Goal: Information Seeking & Learning: Compare options

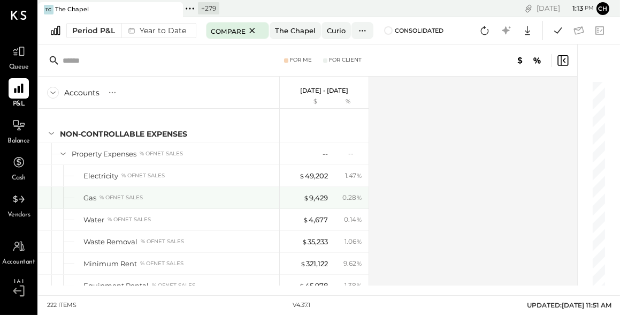
scroll to position [3831, 0]
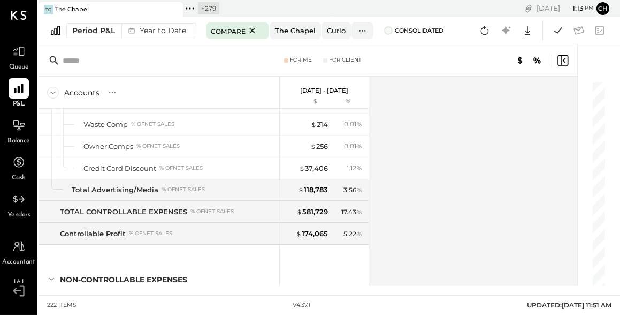
click at [385, 31] on span at bounding box center [388, 30] width 9 height 9
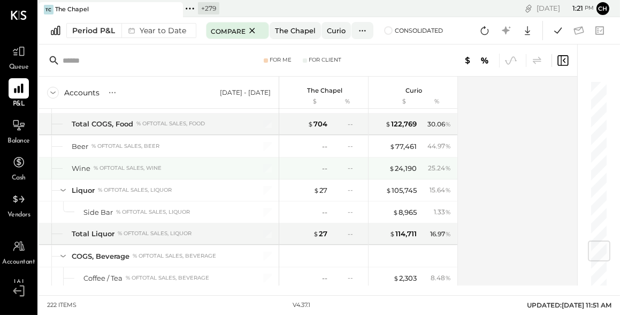
scroll to position [1380, 0]
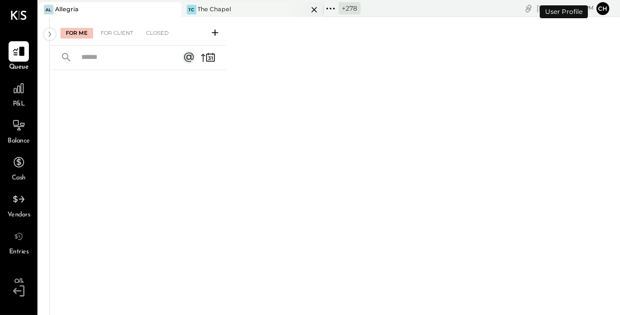
click at [258, 12] on div "TC The Chapel" at bounding box center [244, 10] width 127 height 10
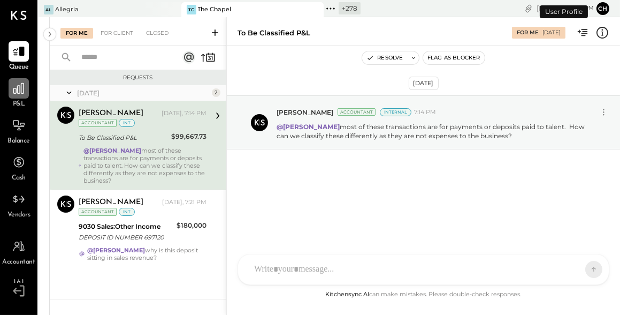
click at [17, 90] on icon at bounding box center [18, 88] width 11 height 11
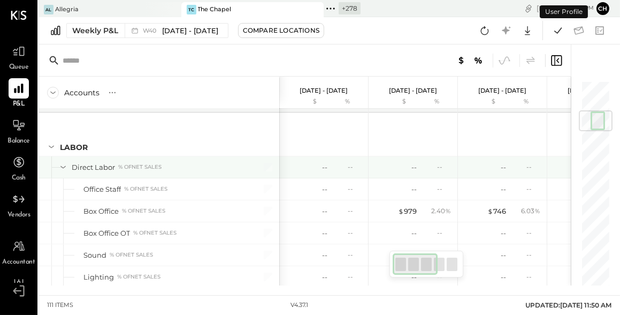
scroll to position [259, 0]
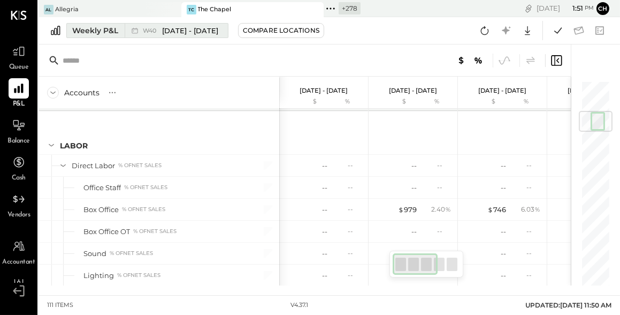
click at [116, 32] on div "Weekly P&L" at bounding box center [95, 30] width 46 height 11
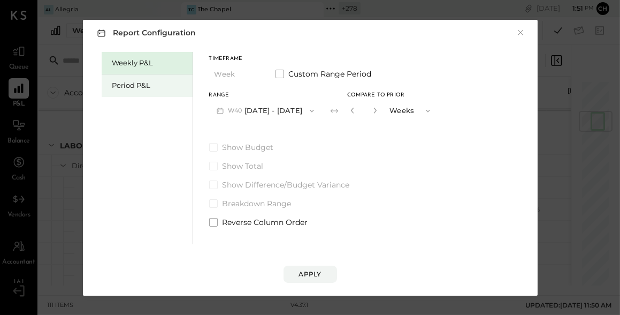
click at [167, 84] on div "Period P&L" at bounding box center [149, 85] width 75 height 10
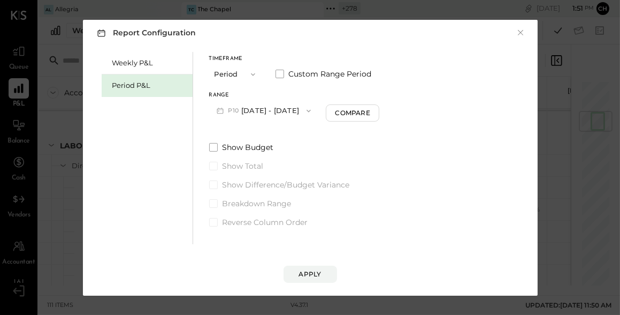
click at [296, 110] on button "P10 Sep 29 - Nov 2, 2025" at bounding box center [264, 111] width 110 height 20
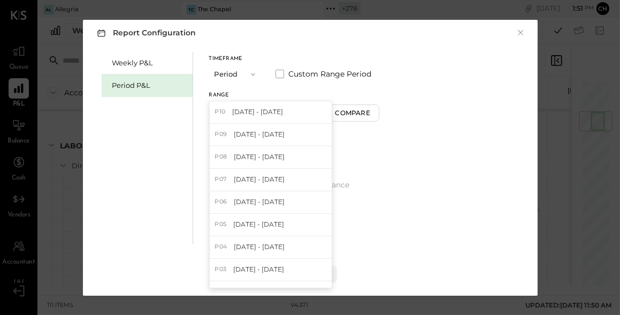
click at [250, 76] on icon "button" at bounding box center [253, 74] width 9 height 9
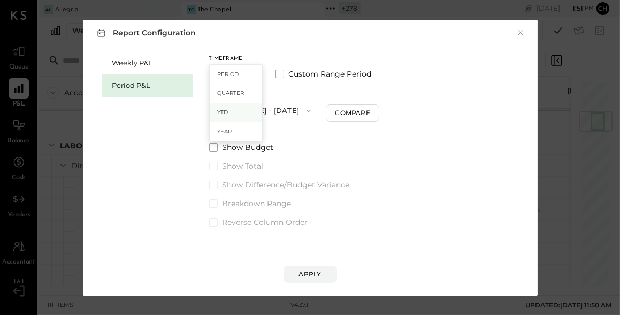
click at [251, 109] on div "YTD" at bounding box center [236, 112] width 52 height 19
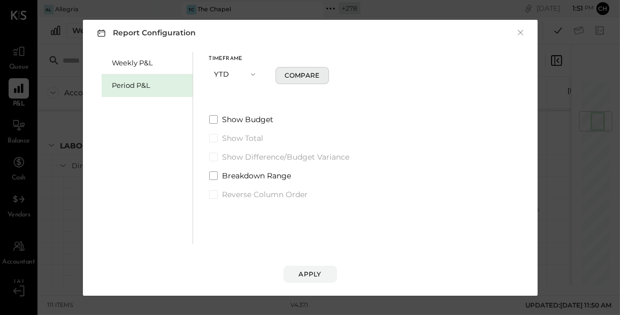
click at [290, 78] on div "Compare" at bounding box center [302, 75] width 35 height 9
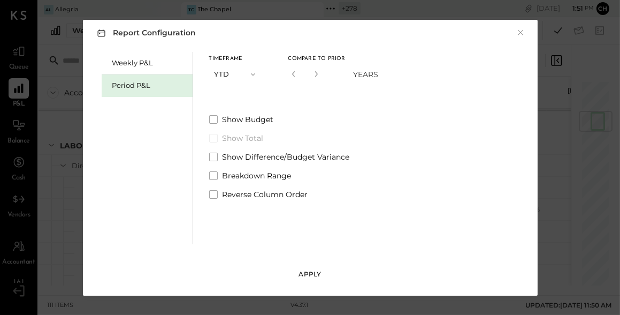
click at [306, 271] on div "Apply" at bounding box center [310, 273] width 22 height 9
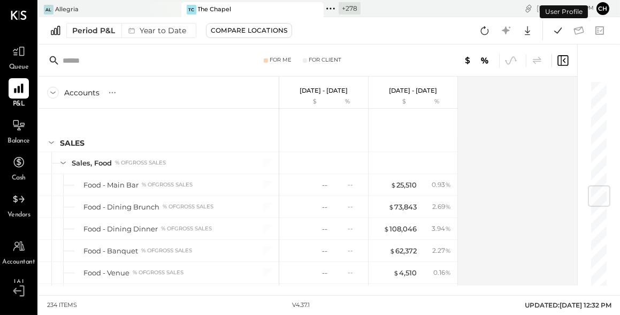
scroll to position [874, 0]
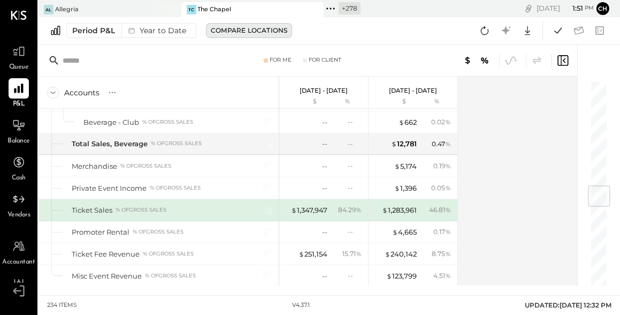
click at [228, 29] on div "Compare Locations" at bounding box center [249, 30] width 76 height 9
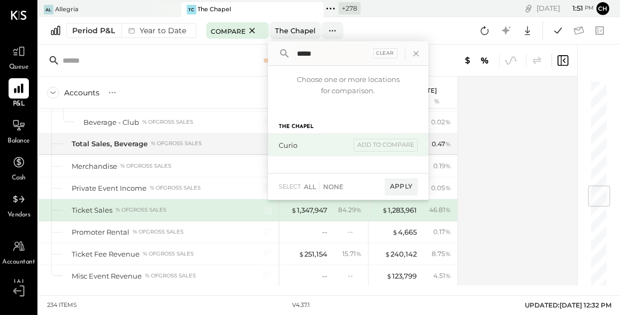
type input "*****"
click at [292, 142] on div "Curio" at bounding box center [315, 145] width 72 height 10
click at [372, 148] on div "add to compare" at bounding box center [386, 145] width 64 height 13
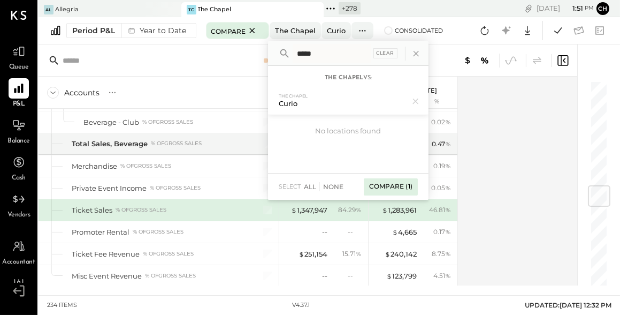
click at [399, 185] on div "Compare (1)" at bounding box center [391, 186] width 54 height 17
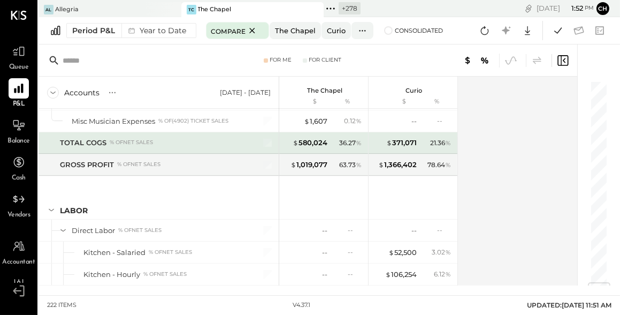
scroll to position [1731, 0]
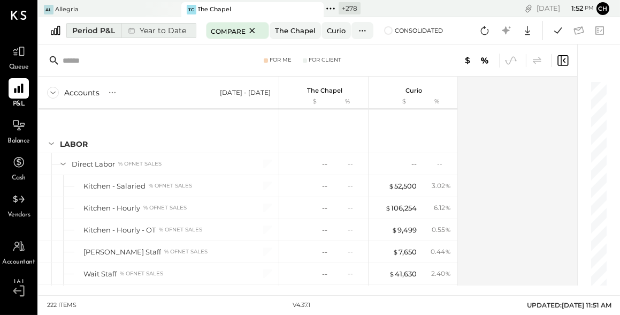
click at [142, 30] on div "Year to Date" at bounding box center [155, 31] width 69 height 14
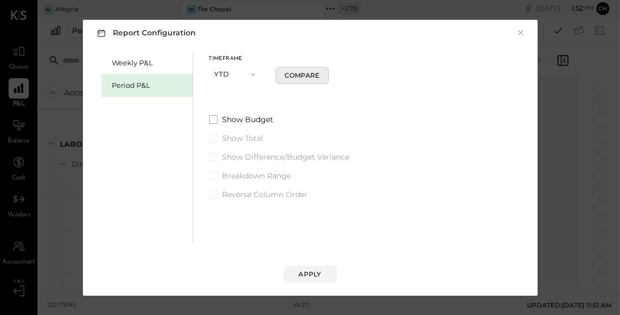
click at [312, 75] on div "Compare" at bounding box center [302, 75] width 35 height 9
click at [317, 271] on div "Apply" at bounding box center [310, 273] width 22 height 9
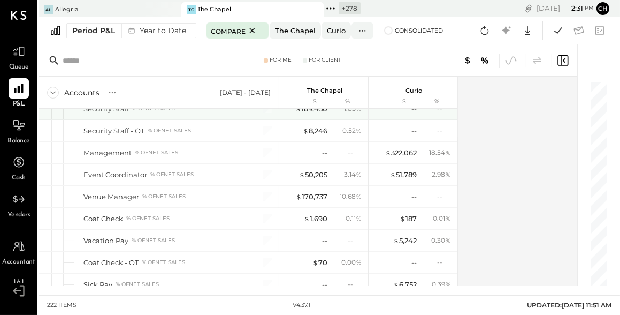
scroll to position [2312, 0]
click at [386, 33] on span at bounding box center [388, 30] width 9 height 9
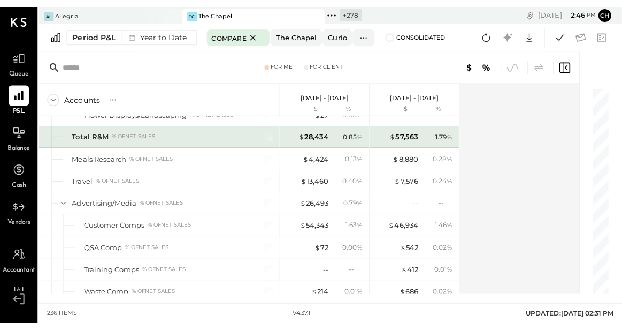
scroll to position [3921, 0]
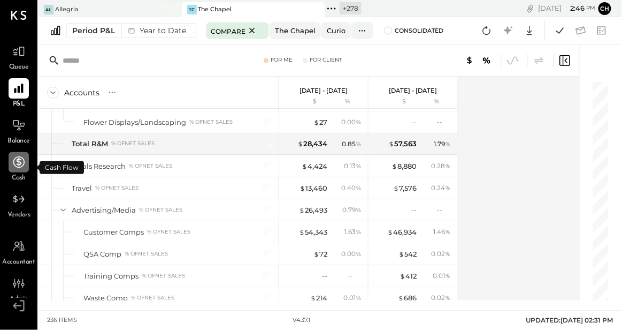
click at [22, 162] on icon at bounding box center [19, 162] width 14 height 14
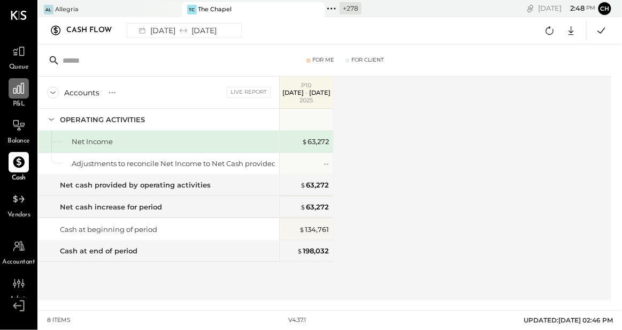
click at [21, 94] on icon at bounding box center [19, 88] width 14 height 14
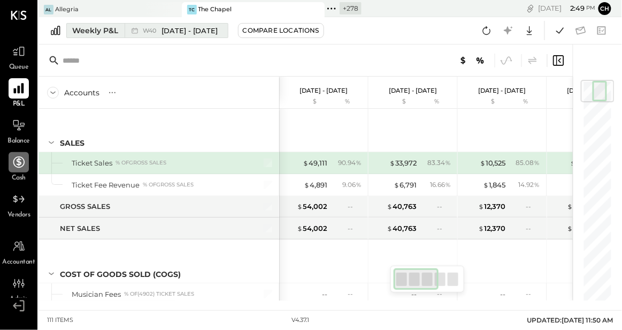
click at [119, 35] on button "Weekly P&L W40 Sep 29 - Oct 5, 2025" at bounding box center [147, 30] width 162 height 15
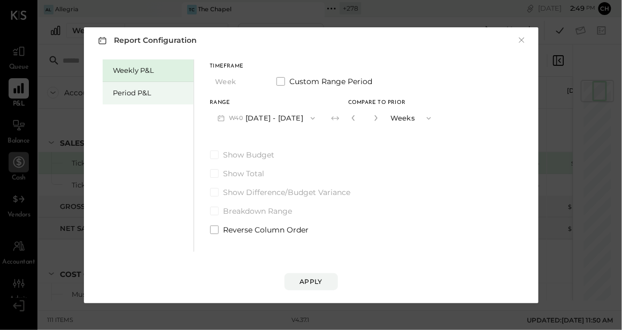
click at [141, 88] on div "Period P&L" at bounding box center [150, 93] width 75 height 10
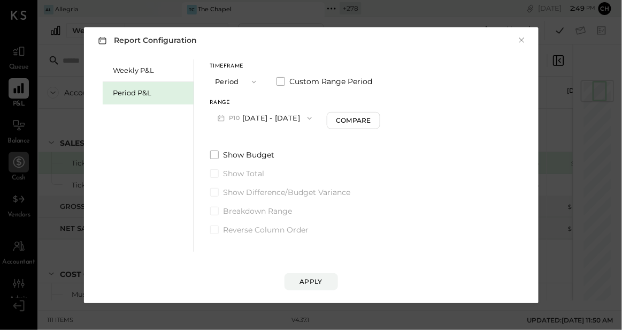
click at [228, 81] on button "Period" at bounding box center [236, 82] width 53 height 20
click at [231, 121] on div "YTD" at bounding box center [237, 119] width 52 height 19
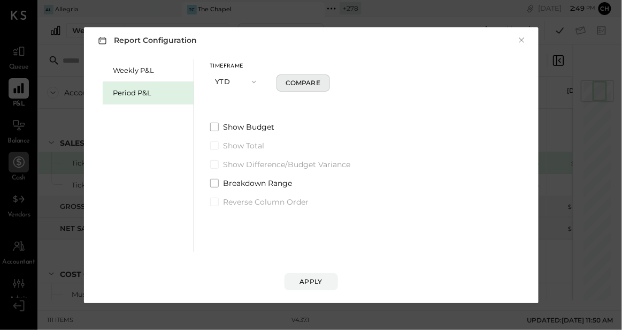
click at [296, 87] on button "Compare" at bounding box center [303, 82] width 53 height 17
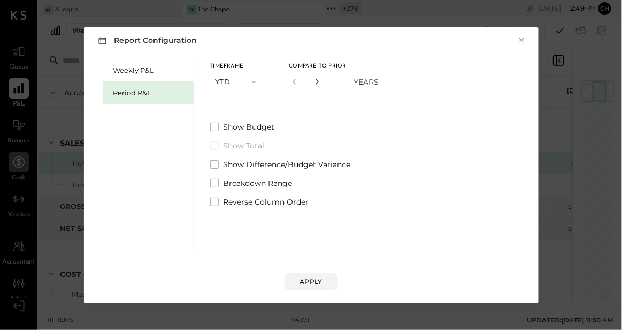
click at [315, 82] on icon "button" at bounding box center [317, 81] width 6 height 6
type input "*"
click at [311, 282] on div "Apply" at bounding box center [311, 281] width 22 height 9
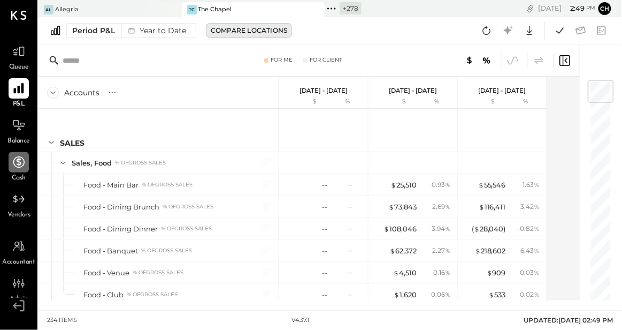
click at [221, 34] on div "Compare Locations" at bounding box center [249, 30] width 76 height 9
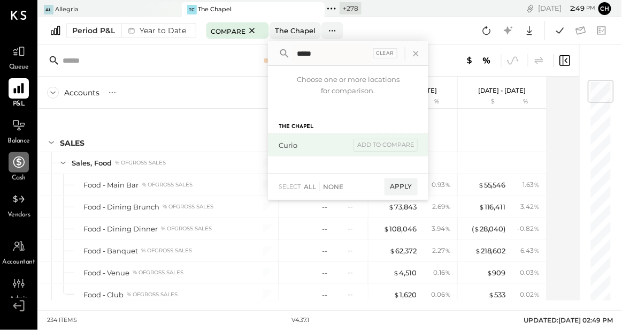
type input "*****"
click at [287, 141] on div "Curio" at bounding box center [315, 145] width 72 height 10
click at [363, 148] on div "add to compare" at bounding box center [386, 145] width 64 height 13
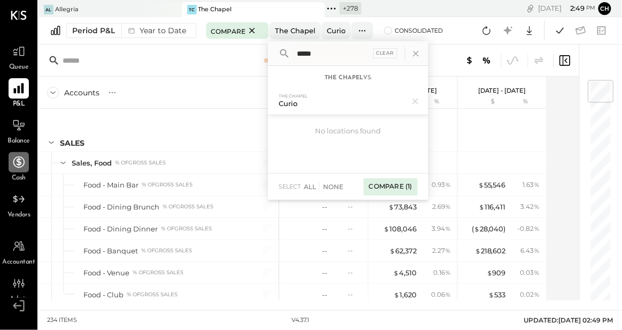
click at [382, 189] on div "Compare (1)" at bounding box center [391, 186] width 54 height 17
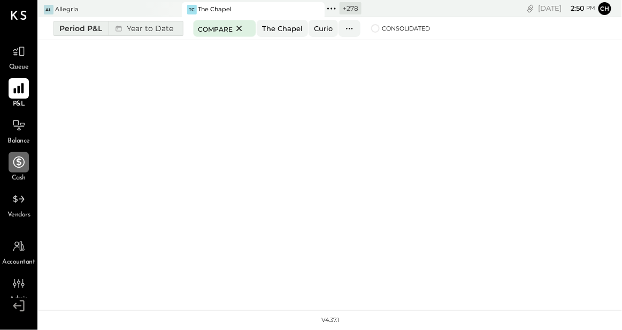
click at [164, 30] on div "Year to Date" at bounding box center [143, 28] width 69 height 14
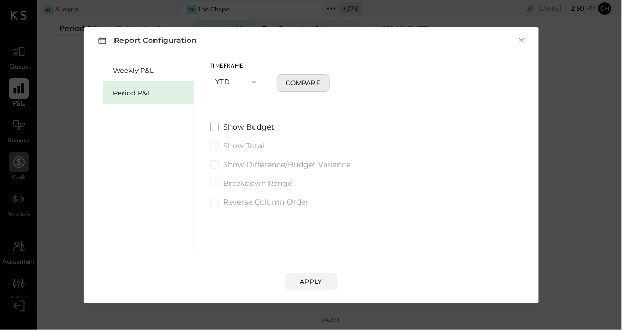
click at [290, 85] on div "Compare" at bounding box center [303, 82] width 35 height 9
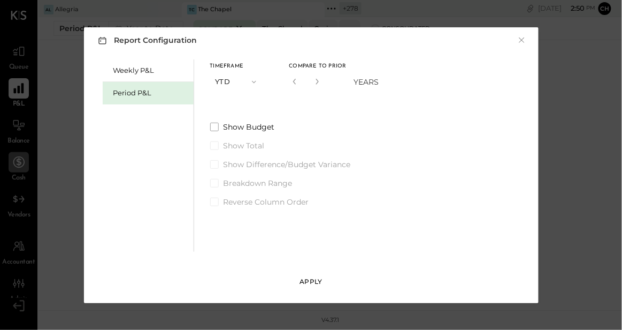
click at [303, 284] on div "Apply" at bounding box center [311, 281] width 22 height 9
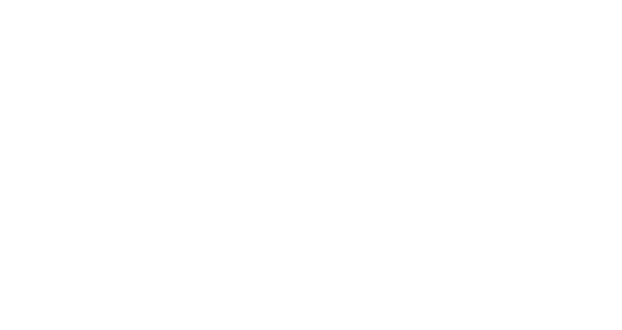
click at [380, 0] on html at bounding box center [311, 0] width 622 height 0
click at [319, 0] on html at bounding box center [311, 0] width 622 height 0
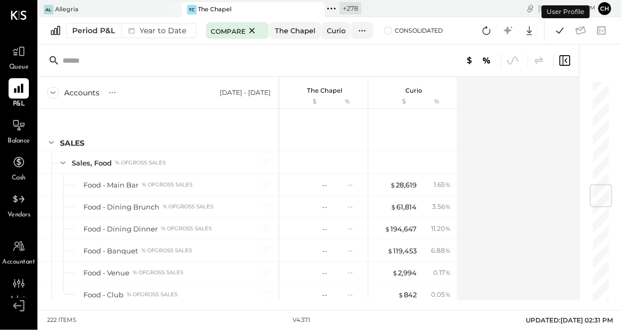
scroll to position [867, 0]
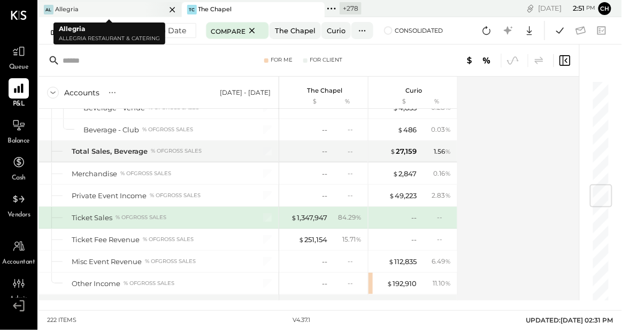
click at [167, 9] on icon at bounding box center [172, 9] width 13 height 13
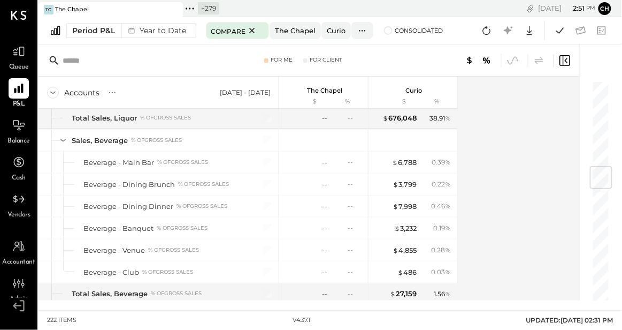
scroll to position [690, 0]
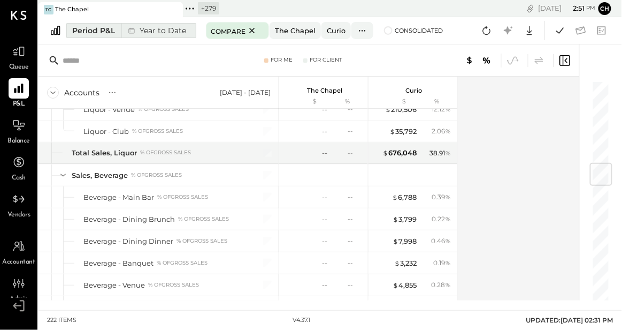
click at [170, 32] on div "Year to Date" at bounding box center [155, 31] width 69 height 14
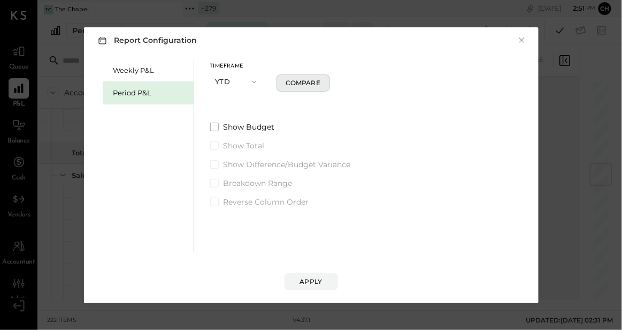
click at [284, 85] on button "Compare" at bounding box center [303, 82] width 53 height 17
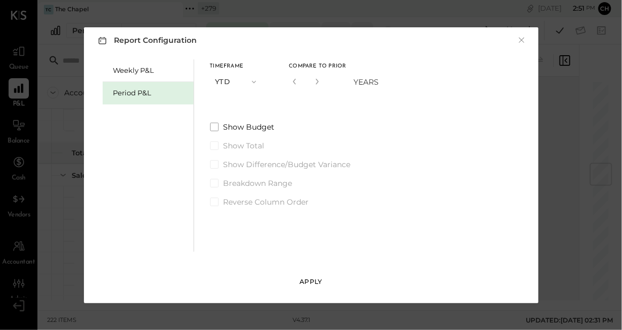
click at [306, 278] on div "Apply" at bounding box center [311, 281] width 22 height 9
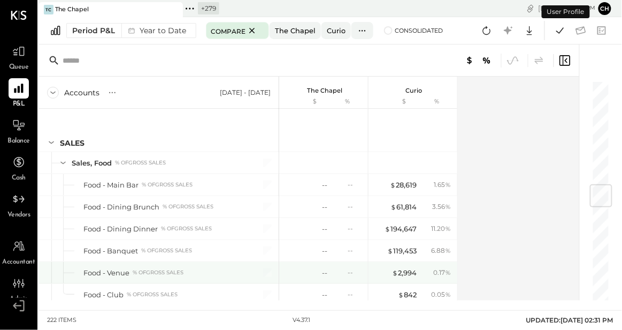
scroll to position [867, 0]
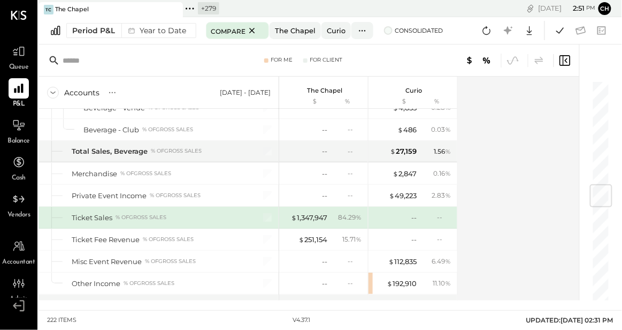
click at [386, 33] on span at bounding box center [388, 30] width 9 height 9
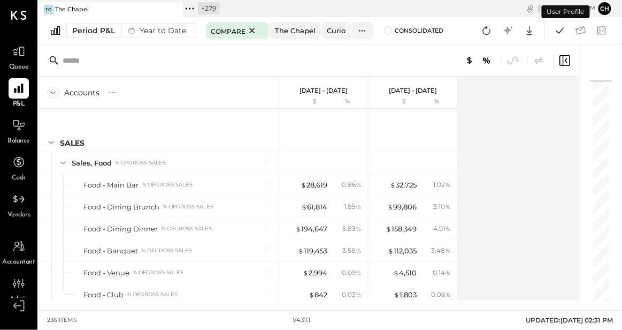
scroll to position [867, 0]
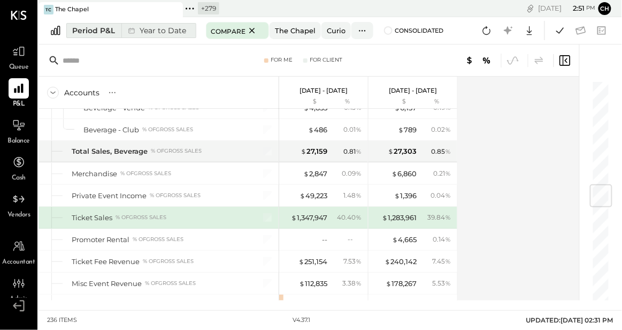
click at [112, 29] on div "Period P&L" at bounding box center [93, 30] width 43 height 11
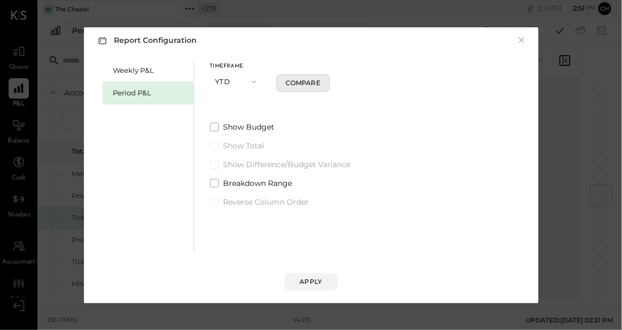
click at [290, 85] on div "Compare" at bounding box center [303, 82] width 35 height 9
click at [315, 83] on icon "button" at bounding box center [317, 81] width 6 height 6
type input "*"
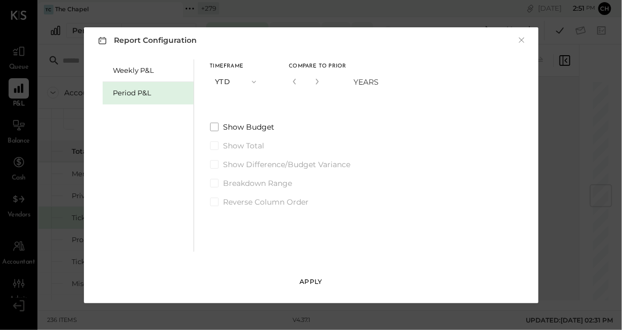
click at [315, 281] on div "Apply" at bounding box center [311, 281] width 22 height 9
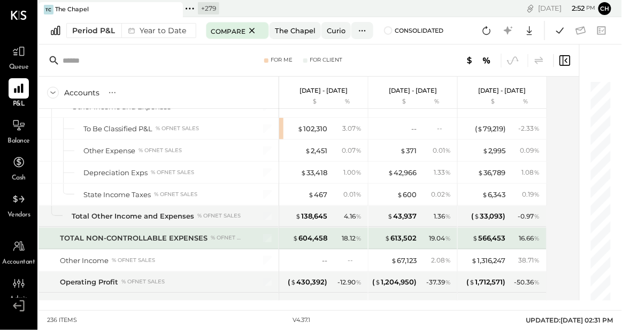
scroll to position [4504, 0]
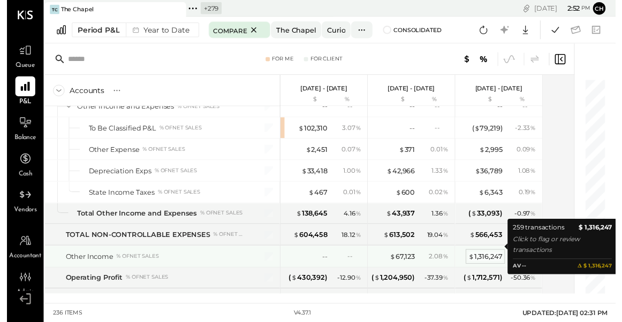
click at [491, 257] on div "$ 1,316,247" at bounding box center [488, 262] width 35 height 10
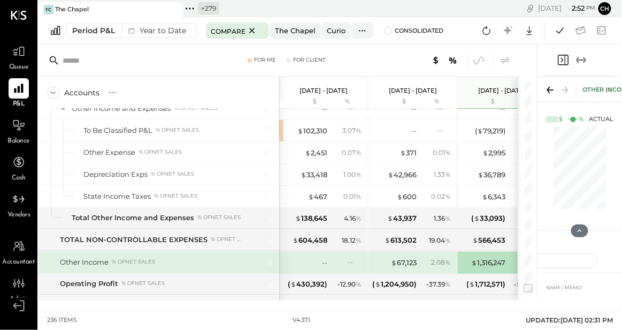
click at [548, 91] on icon at bounding box center [548, 90] width 3 height 6
click at [582, 231] on icon at bounding box center [580, 231] width 10 height 10
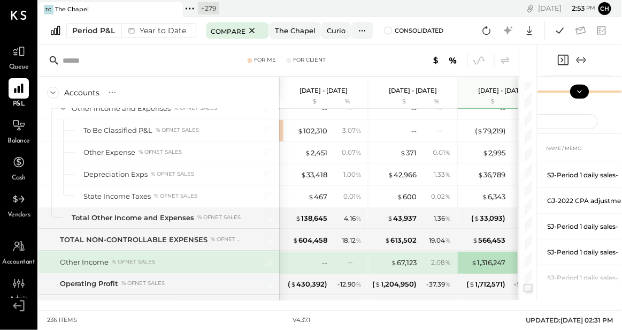
scroll to position [49, 0]
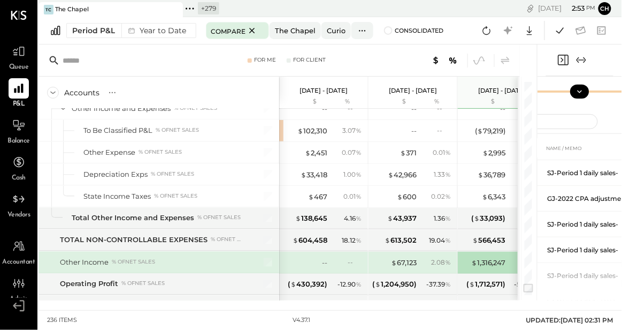
click at [579, 61] on icon "Expand panel (e)" at bounding box center [581, 59] width 13 height 13
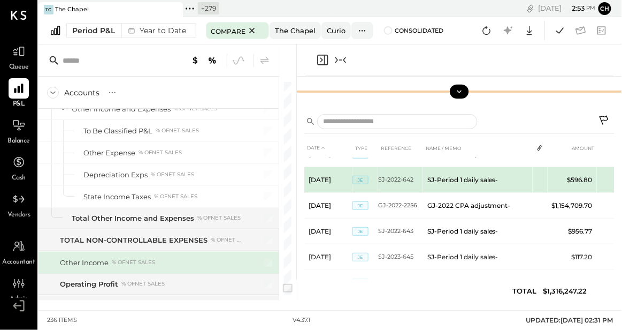
scroll to position [35, 0]
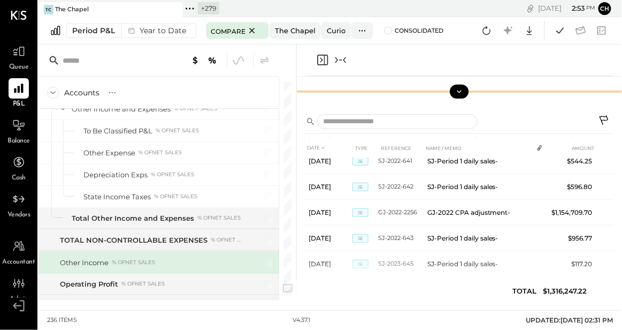
click at [342, 65] on icon "Collapse panel (e)" at bounding box center [340, 59] width 13 height 13
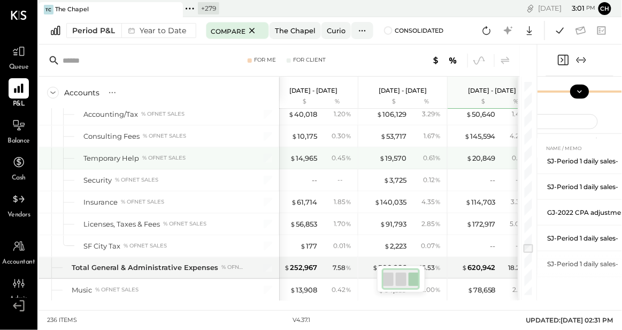
scroll to position [3629, 0]
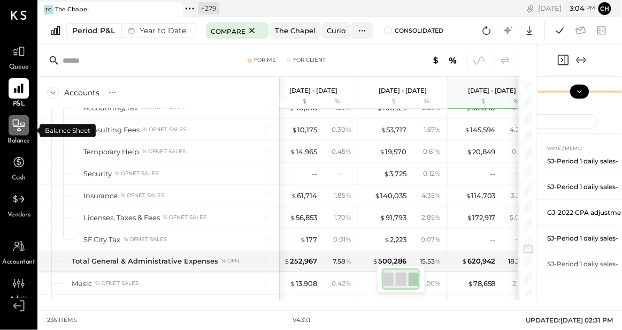
click at [26, 128] on div at bounding box center [19, 125] width 20 height 20
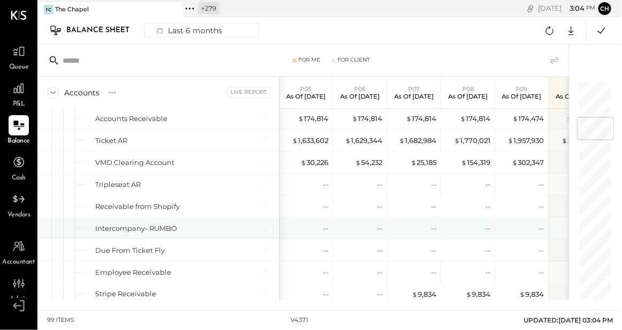
scroll to position [307, 0]
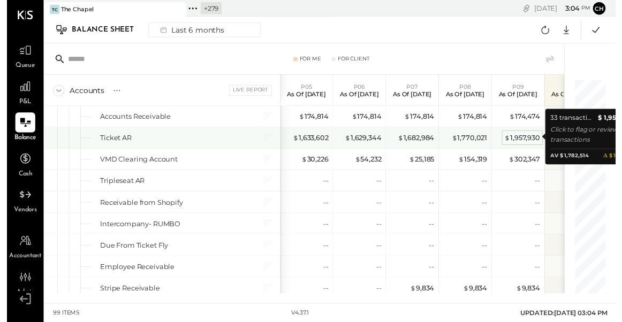
click at [516, 142] on div "$ 1,957,930" at bounding box center [526, 141] width 36 height 10
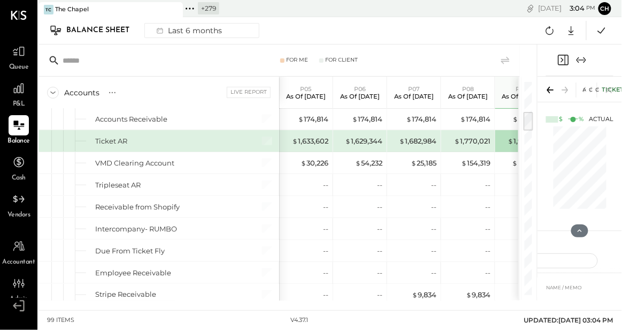
click at [582, 59] on icon "Expand panel (e)" at bounding box center [581, 59] width 13 height 13
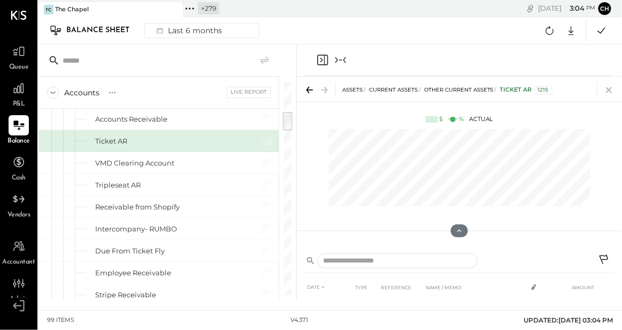
click at [611, 87] on icon at bounding box center [609, 89] width 15 height 15
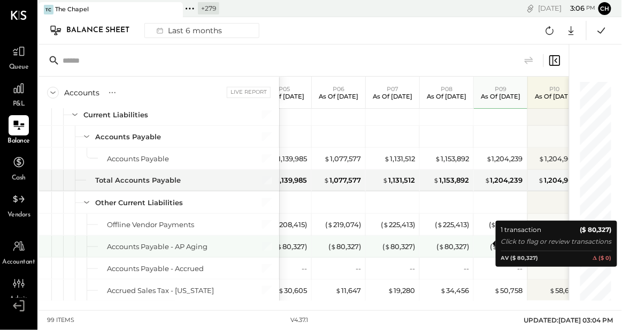
scroll to position [1208, 0]
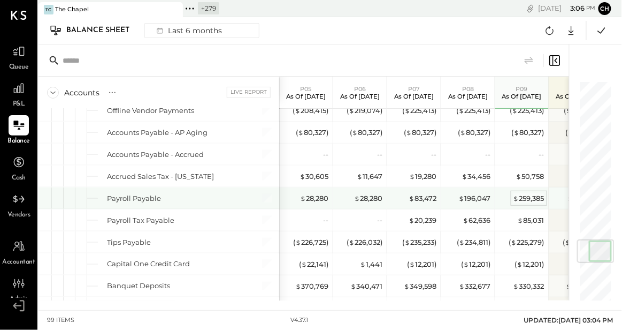
click at [524, 195] on div "$ 259,385" at bounding box center [529, 198] width 31 height 10
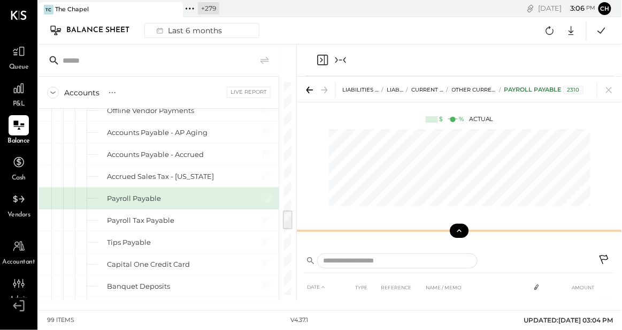
click at [461, 228] on icon at bounding box center [460, 231] width 10 height 10
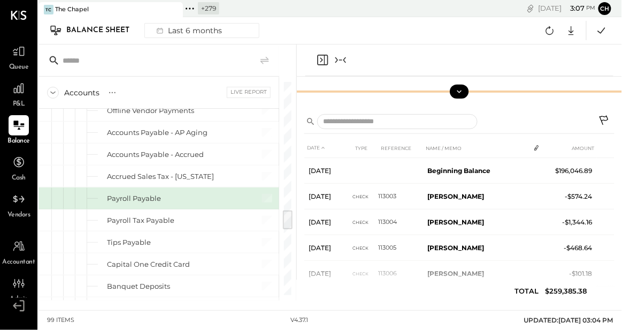
click at [460, 90] on icon at bounding box center [460, 92] width 10 height 10
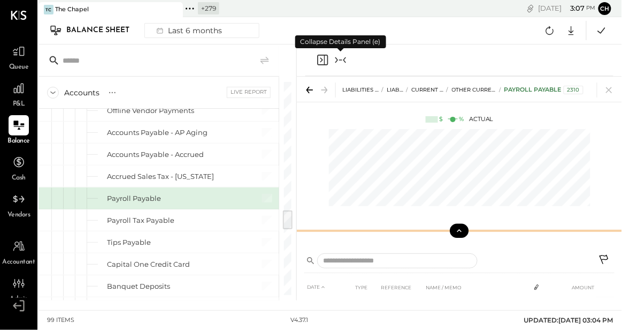
click at [340, 60] on icon "Collapse panel (e)" at bounding box center [340, 59] width 13 height 13
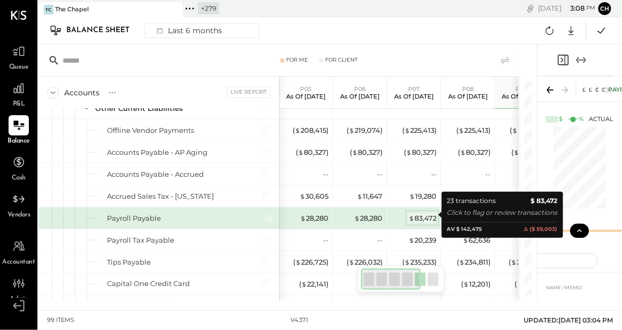
click at [422, 215] on div "$ 83,472" at bounding box center [423, 218] width 28 height 10
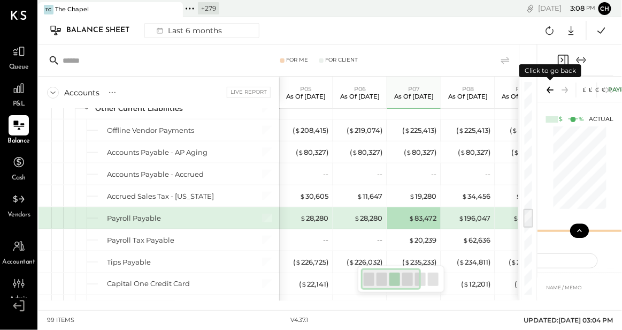
click at [552, 90] on icon at bounding box center [550, 89] width 15 height 15
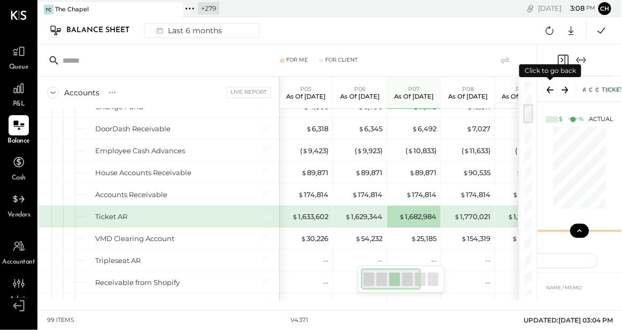
click at [552, 90] on icon at bounding box center [550, 89] width 15 height 15
click at [580, 58] on icon "Expand panel (e)" at bounding box center [581, 59] width 13 height 13
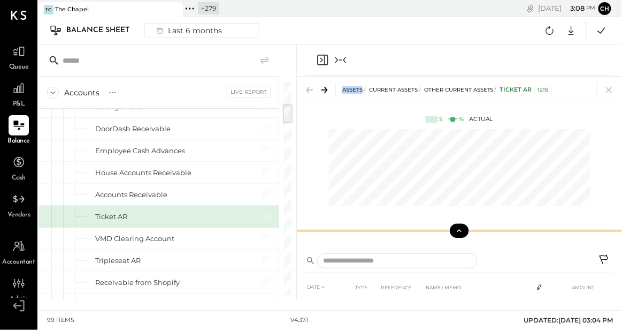
click at [603, 258] on icon at bounding box center [605, 260] width 13 height 13
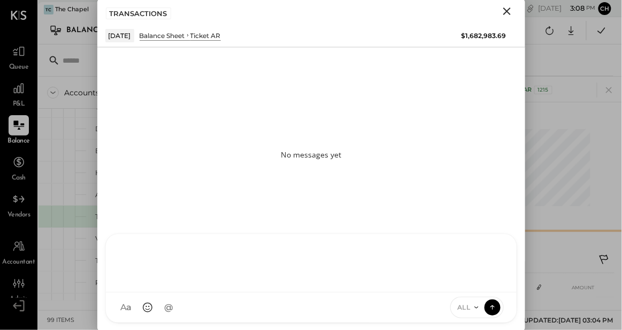
click at [267, 309] on div "NS Nishant Sadhu P patricia J jack.acote CR Chintan R Dave T trish.d99 S seth S…" at bounding box center [311, 277] width 412 height 89
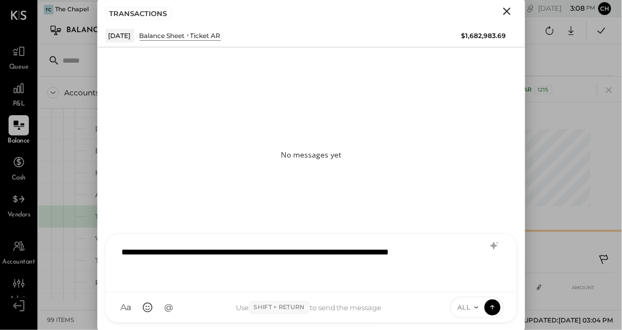
click at [475, 308] on icon at bounding box center [476, 307] width 9 height 9
click at [479, 308] on icon at bounding box center [476, 307] width 9 height 9
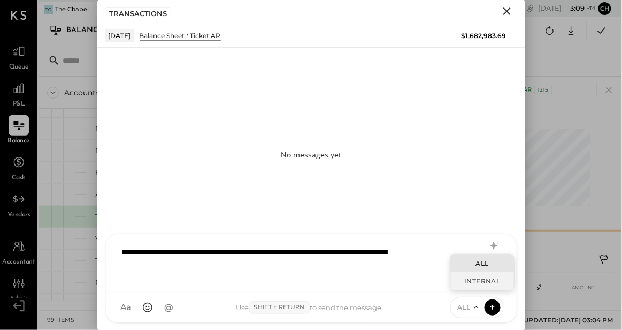
click at [480, 285] on div "INTERNAL" at bounding box center [482, 281] width 63 height 18
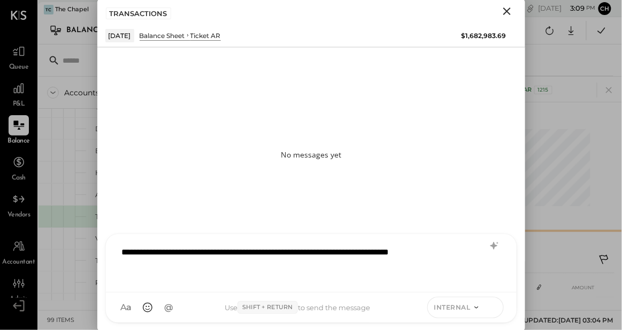
click at [493, 309] on icon at bounding box center [493, 306] width 10 height 11
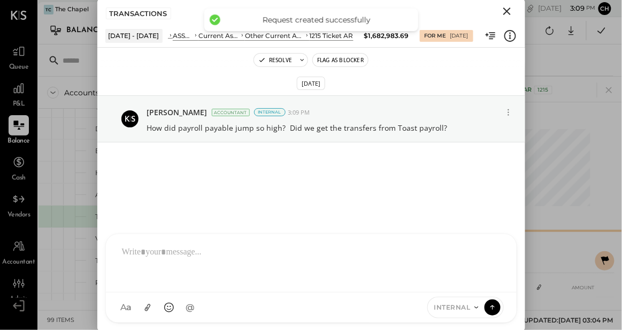
click at [508, 13] on icon "Close" at bounding box center [506, 10] width 7 height 7
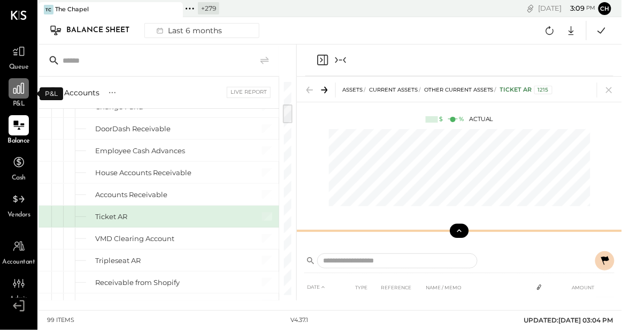
click at [20, 86] on icon at bounding box center [18, 88] width 11 height 11
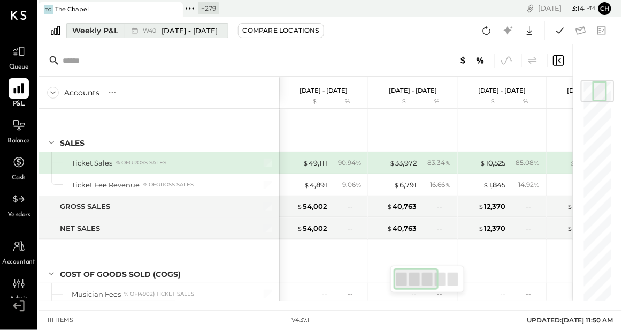
click at [145, 29] on span "W40" at bounding box center [151, 31] width 17 height 6
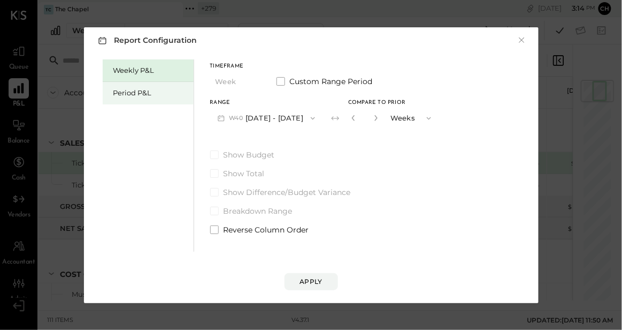
click at [170, 94] on div "Period P&L" at bounding box center [150, 93] width 75 height 10
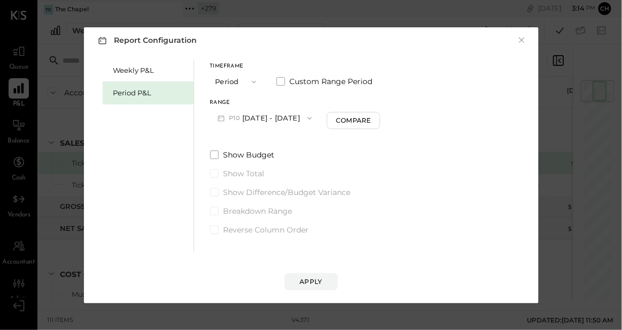
click at [238, 82] on button "Period" at bounding box center [236, 82] width 53 height 20
click at [245, 125] on div "YTD" at bounding box center [237, 119] width 52 height 19
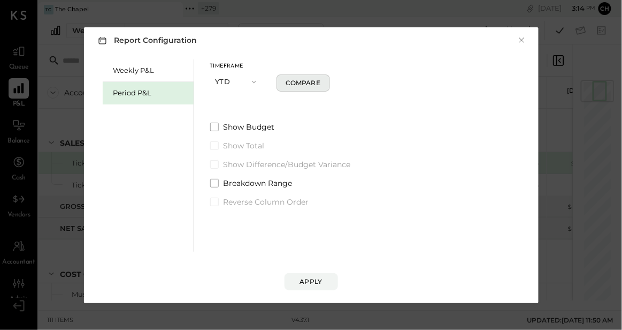
click at [303, 86] on div "Compare" at bounding box center [303, 82] width 35 height 9
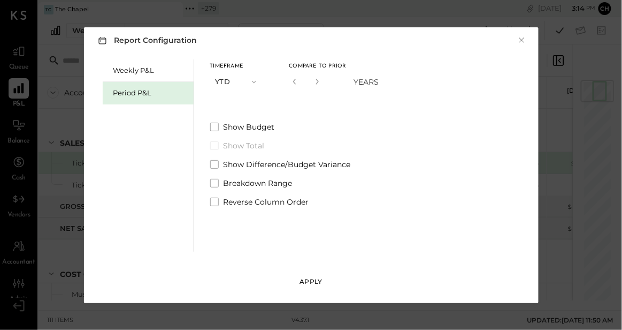
click at [305, 280] on div "Apply" at bounding box center [311, 281] width 22 height 9
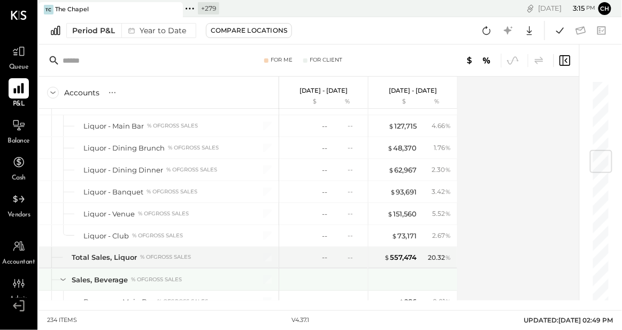
scroll to position [587, 0]
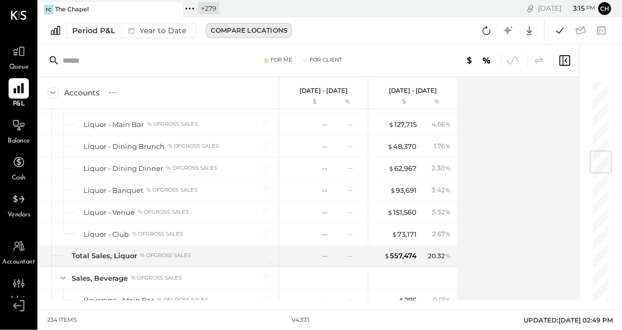
click at [225, 29] on div "Compare Locations" at bounding box center [249, 30] width 76 height 9
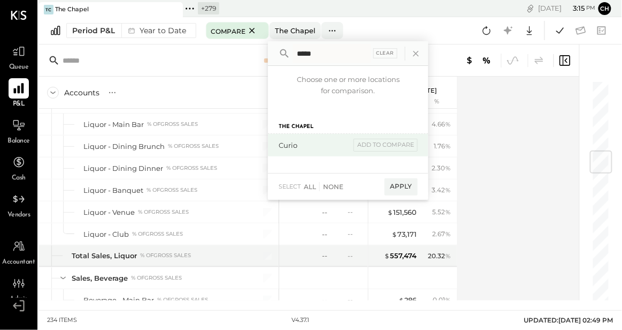
type input "*****"
click at [285, 145] on div "Curio" at bounding box center [315, 145] width 72 height 10
click at [373, 145] on div "add to compare" at bounding box center [386, 145] width 64 height 13
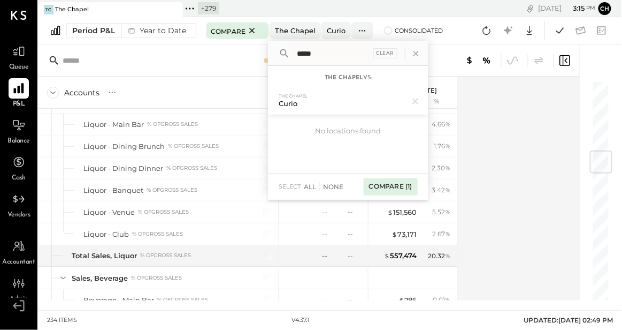
click at [392, 185] on div "Compare (1)" at bounding box center [391, 186] width 54 height 17
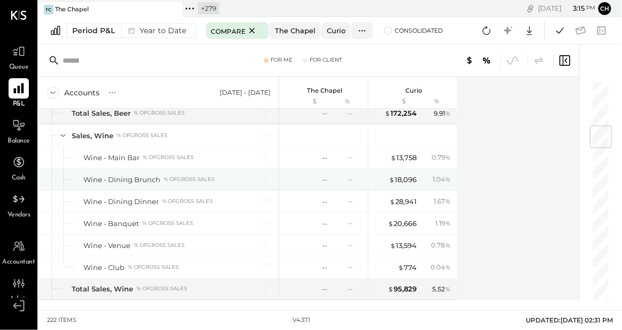
scroll to position [374, 0]
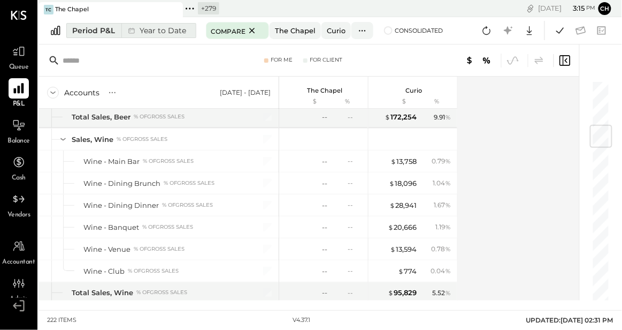
click at [148, 32] on div "Year to Date" at bounding box center [155, 31] width 69 height 14
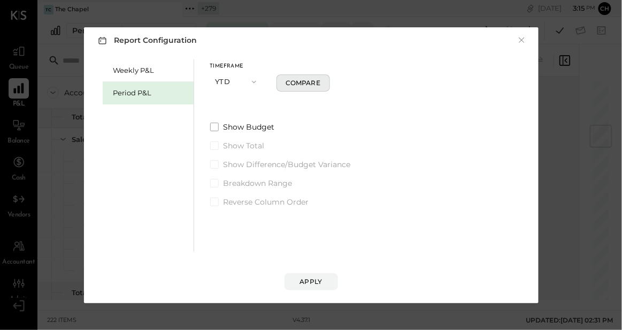
click at [295, 86] on div "Compare" at bounding box center [303, 82] width 35 height 9
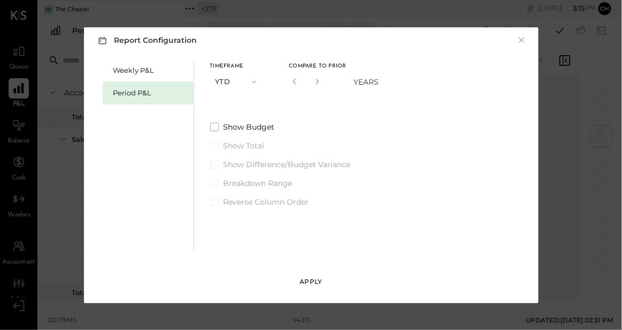
click at [320, 284] on div "Apply" at bounding box center [311, 281] width 22 height 9
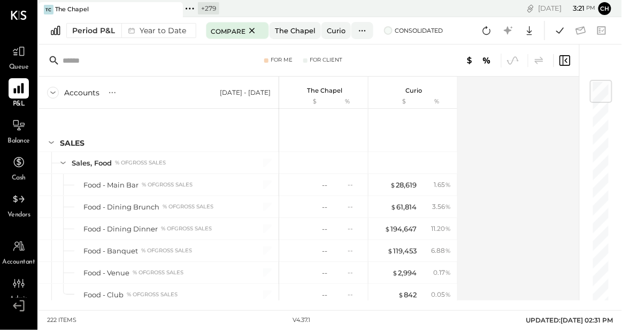
click at [386, 32] on span at bounding box center [388, 30] width 9 height 9
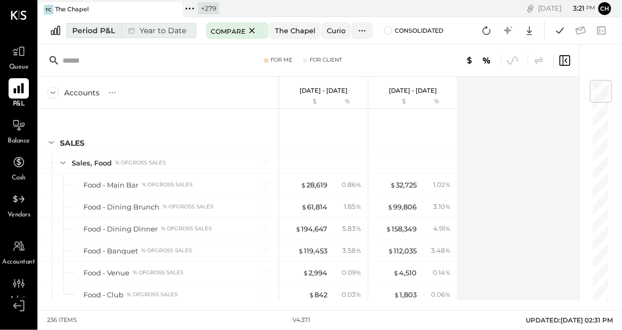
click at [177, 34] on div "Year to Date" at bounding box center [155, 31] width 69 height 14
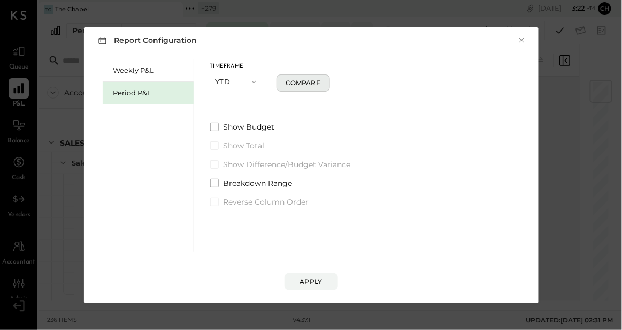
click at [293, 82] on div "Compare" at bounding box center [303, 82] width 35 height 9
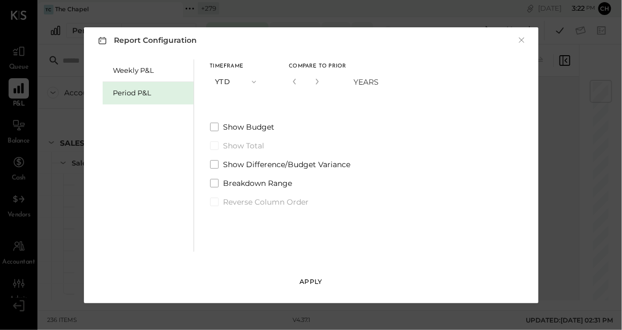
click at [310, 284] on div "Apply" at bounding box center [311, 281] width 22 height 9
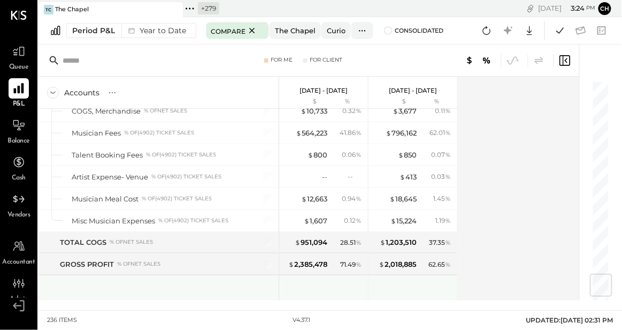
scroll to position [1607, 0]
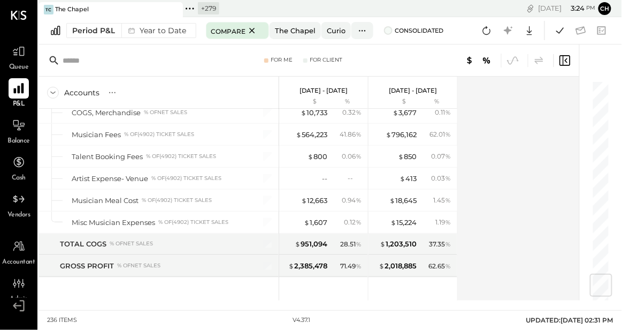
click at [386, 29] on span at bounding box center [388, 30] width 9 height 9
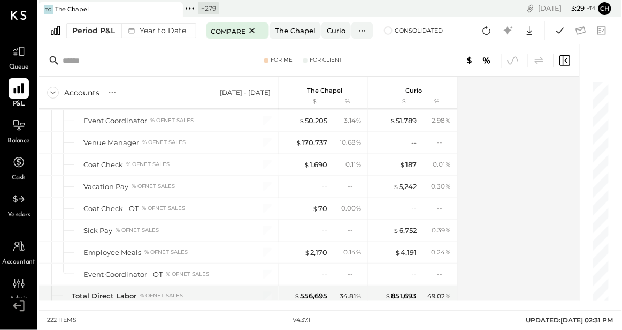
scroll to position [2407, 0]
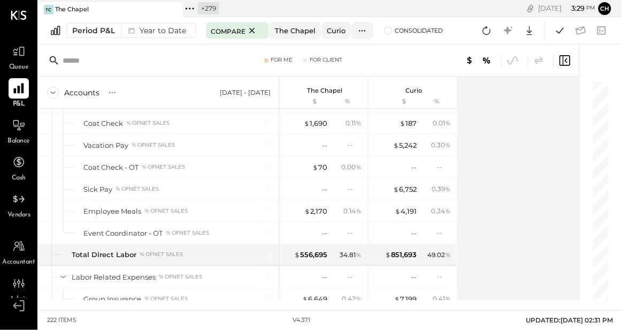
click at [401, 103] on div "$" at bounding box center [395, 101] width 43 height 9
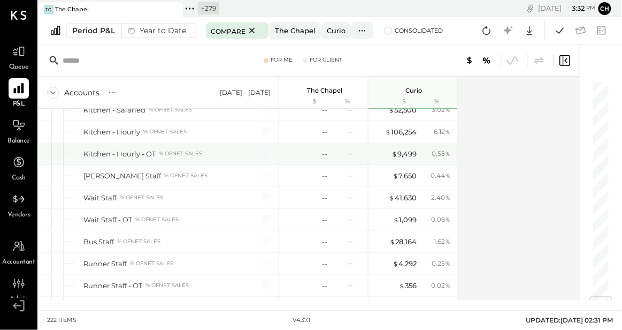
scroll to position [1832, 0]
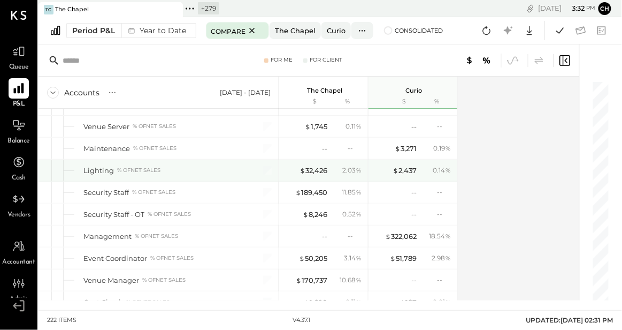
click at [399, 159] on div "$ 2,437 0.14 %" at bounding box center [414, 169] width 80 height 21
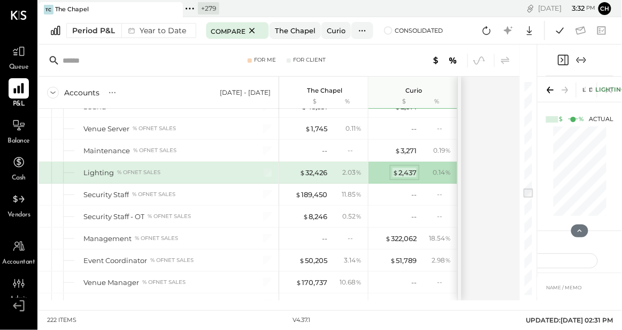
scroll to position [2238, 0]
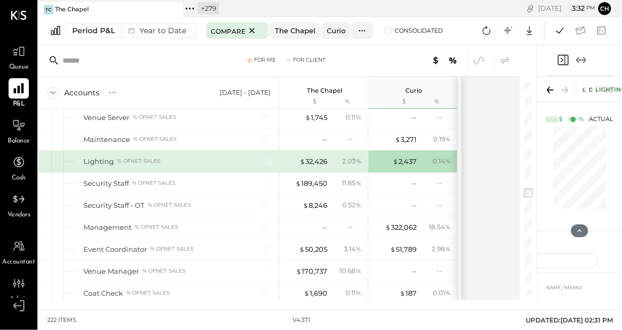
click at [582, 59] on icon "Expand panel (e)" at bounding box center [581, 59] width 6 height 1
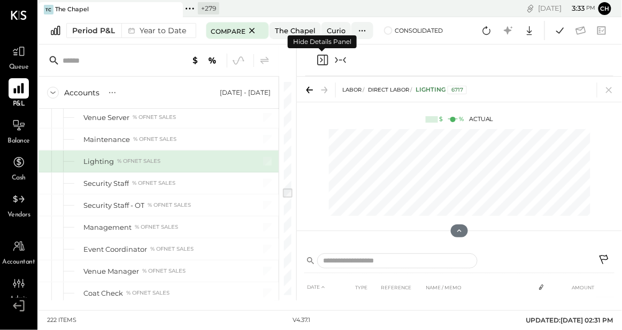
click at [323, 61] on icon "Close panel" at bounding box center [322, 59] width 13 height 13
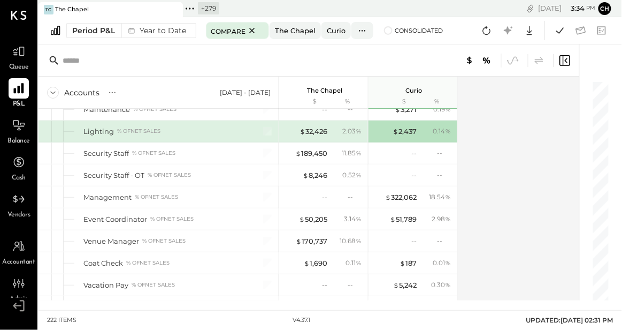
scroll to position [2267, 0]
click at [388, 30] on span at bounding box center [388, 30] width 9 height 9
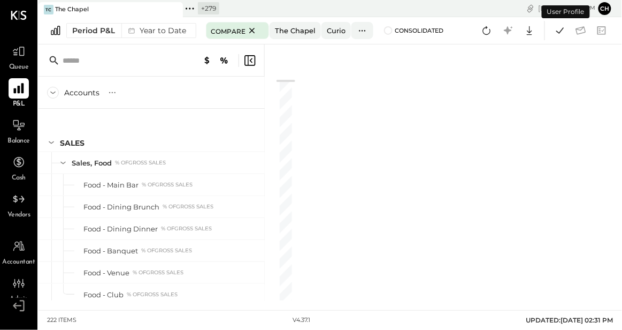
scroll to position [867, 0]
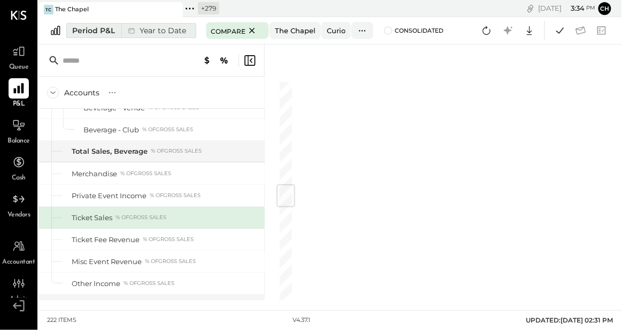
click at [180, 32] on div "Year to Date" at bounding box center [155, 31] width 69 height 14
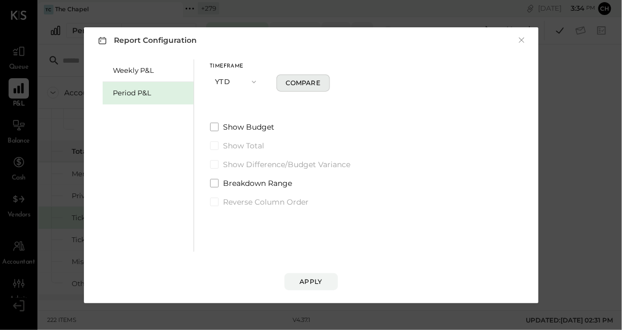
click at [290, 83] on div "Compare" at bounding box center [303, 82] width 35 height 9
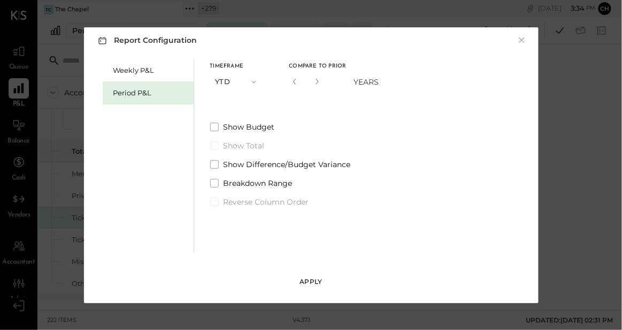
click at [312, 280] on div "Apply" at bounding box center [311, 281] width 22 height 9
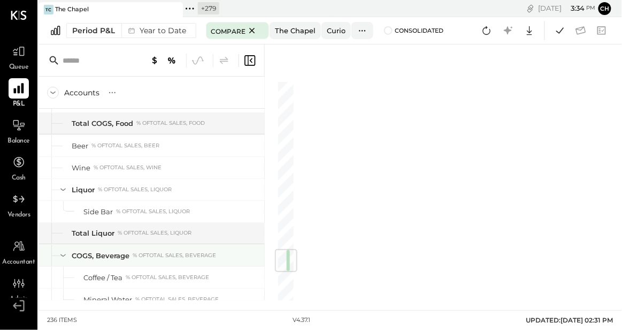
scroll to position [1403, 0]
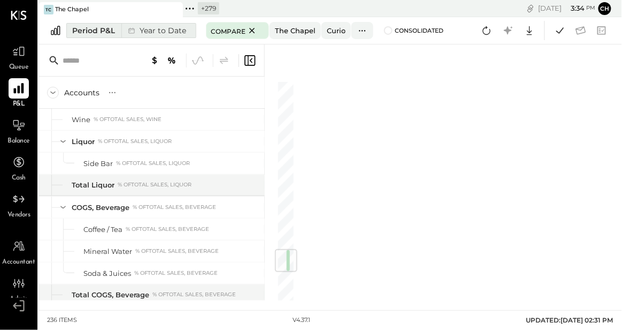
click at [170, 32] on div "Year to Date" at bounding box center [155, 31] width 69 height 14
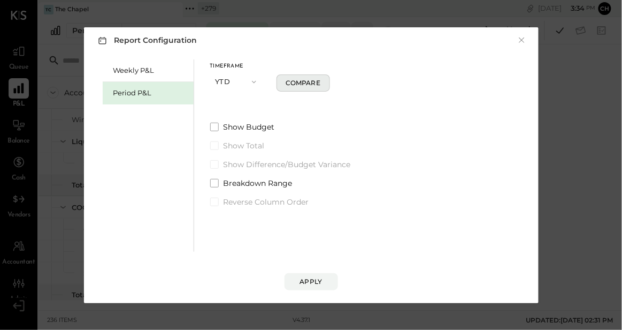
click at [298, 82] on div "Compare" at bounding box center [303, 82] width 35 height 9
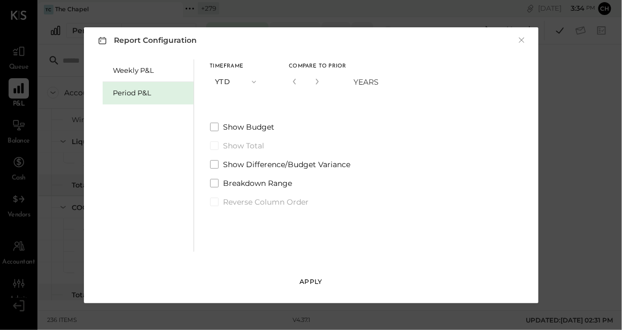
click at [315, 280] on div "Apply" at bounding box center [311, 281] width 22 height 9
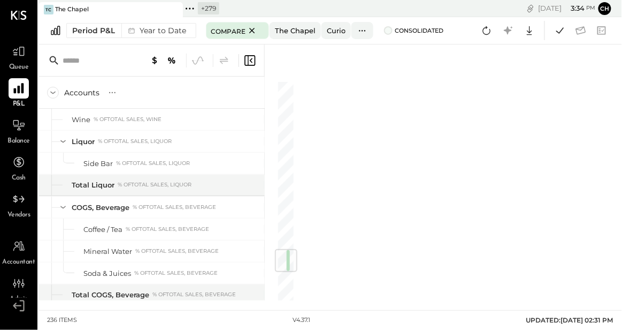
click at [387, 31] on span at bounding box center [388, 30] width 9 height 9
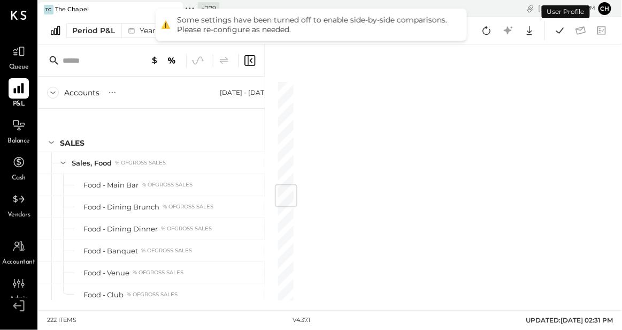
scroll to position [867, 0]
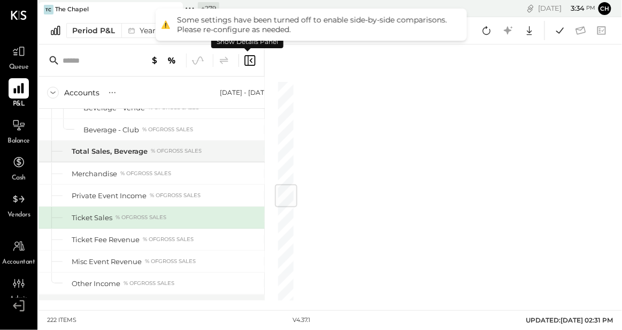
click at [251, 61] on icon at bounding box center [251, 60] width 3 height 5
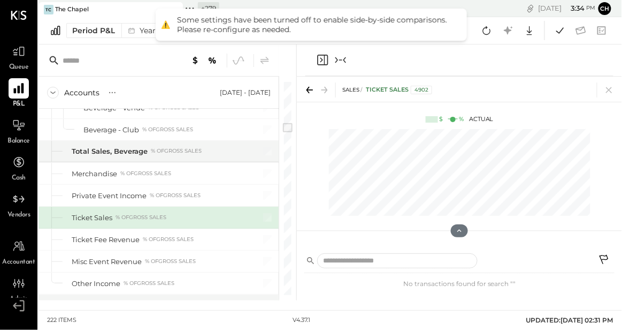
click at [338, 60] on icon "Collapse panel (e)" at bounding box center [340, 59] width 13 height 13
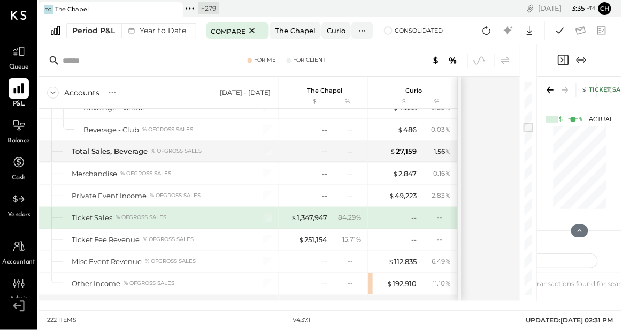
click at [583, 59] on icon "Expand panel (e)" at bounding box center [581, 59] width 13 height 13
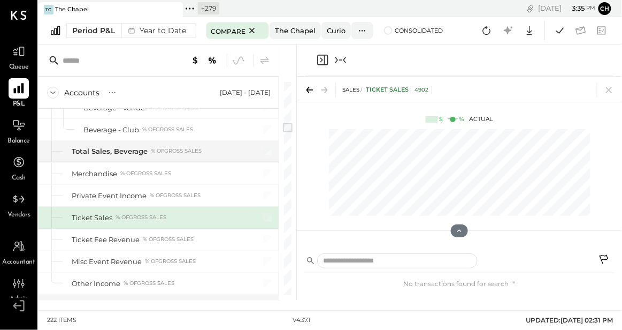
click at [343, 59] on icon "Collapse panel (e)" at bounding box center [340, 59] width 13 height 13
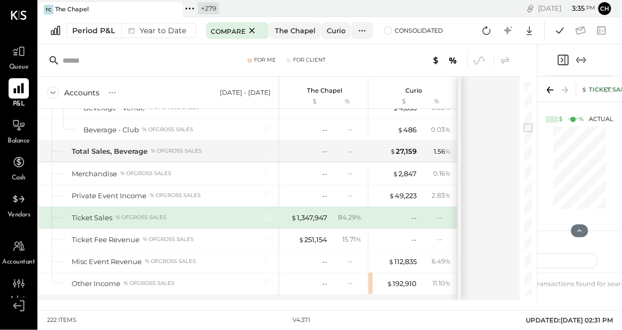
click at [565, 59] on icon "Close panel" at bounding box center [563, 60] width 11 height 11
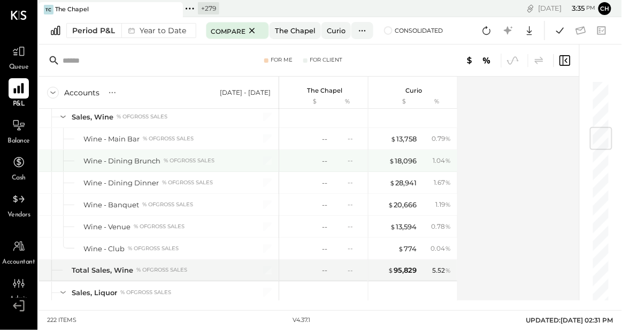
scroll to position [371, 0]
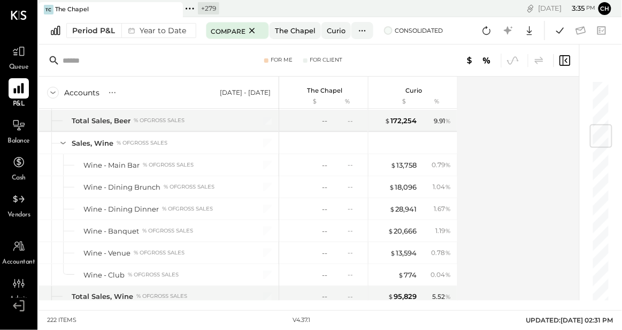
click at [384, 33] on span at bounding box center [388, 30] width 9 height 9
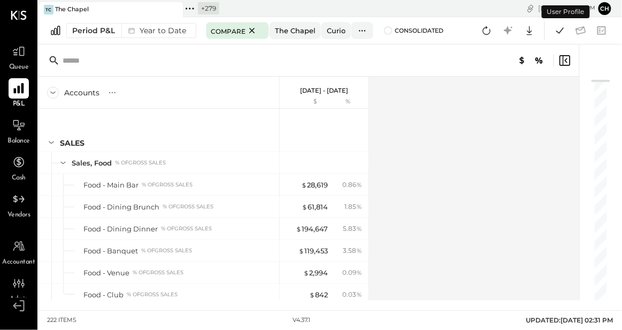
scroll to position [867, 0]
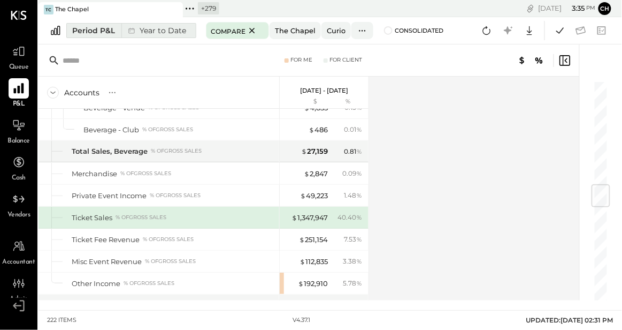
click at [170, 31] on div "Year to Date" at bounding box center [155, 31] width 69 height 14
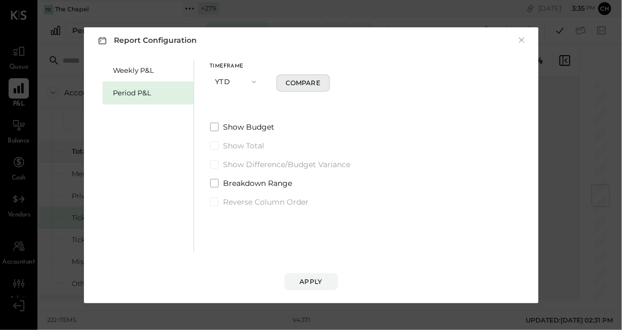
click at [290, 83] on div "Compare" at bounding box center [303, 82] width 35 height 9
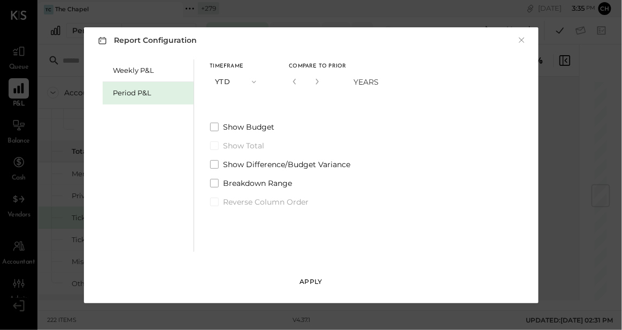
click at [305, 278] on div "Apply" at bounding box center [311, 281] width 22 height 9
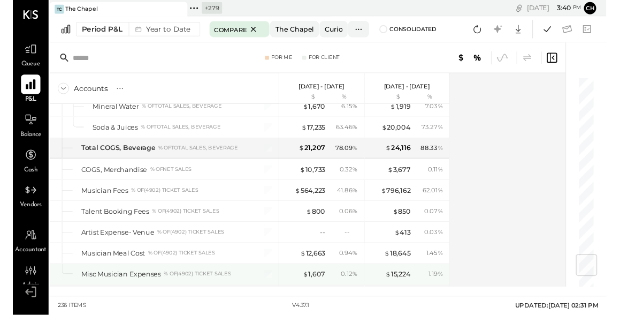
scroll to position [1546, 0]
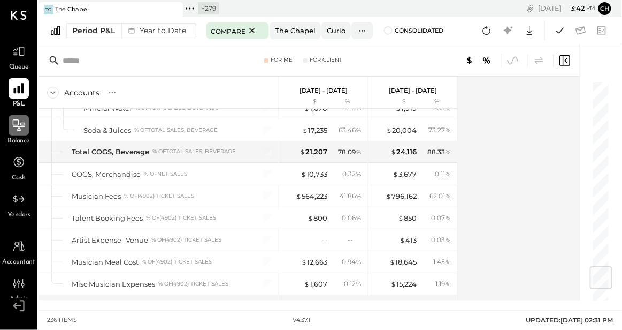
click at [21, 125] on icon at bounding box center [19, 125] width 14 height 14
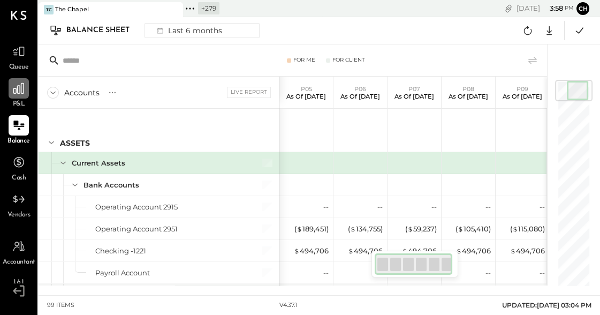
click at [24, 89] on icon at bounding box center [19, 88] width 14 height 14
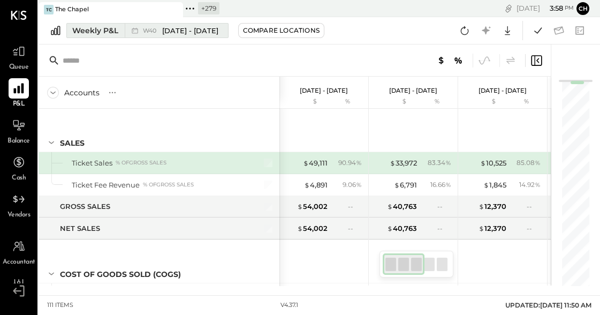
click at [186, 29] on span "Sep 29 - Oct 5, 2025" at bounding box center [190, 31] width 56 height 10
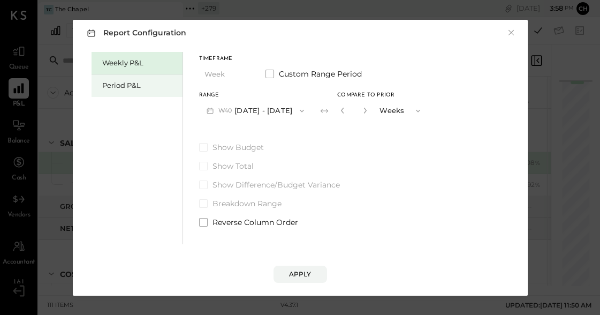
click at [162, 84] on div "Period P&L" at bounding box center [139, 85] width 75 height 10
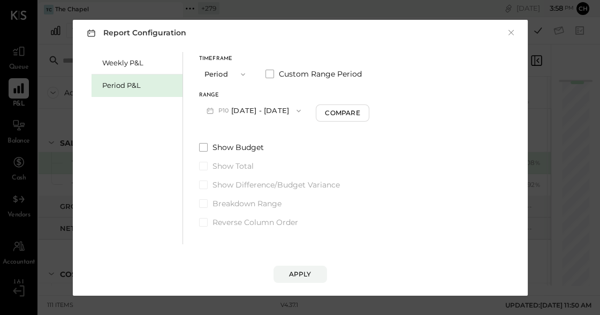
click at [210, 77] on button "Period" at bounding box center [225, 74] width 53 height 20
click at [215, 110] on span "YTD" at bounding box center [213, 112] width 11 height 7
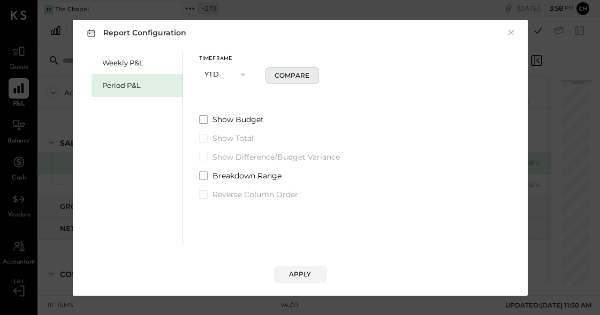
click at [285, 79] on div "Compare" at bounding box center [291, 75] width 35 height 9
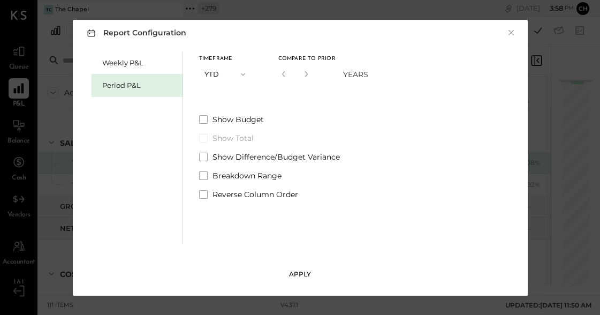
click at [299, 272] on div "Apply" at bounding box center [300, 273] width 22 height 9
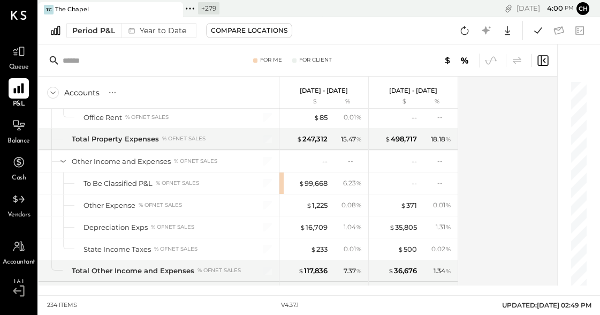
scroll to position [4437, 0]
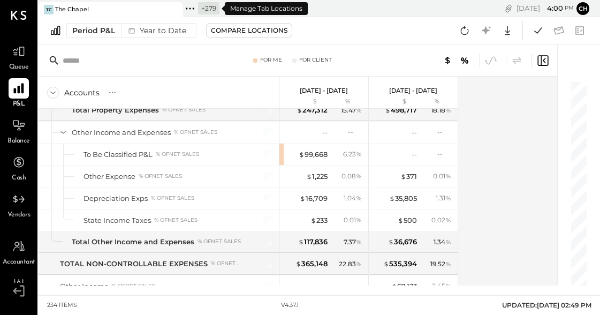
click at [192, 9] on icon at bounding box center [190, 9] width 14 height 14
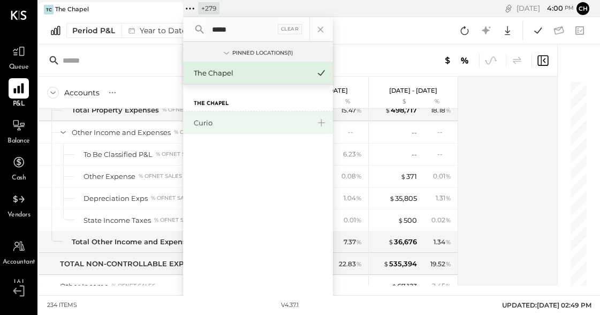
type input "*****"
click at [206, 118] on div "Curio" at bounding box center [252, 123] width 116 height 10
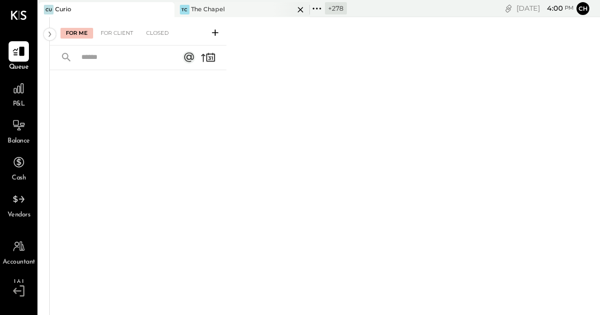
click at [211, 14] on div "TC The Chapel" at bounding box center [242, 9] width 136 height 15
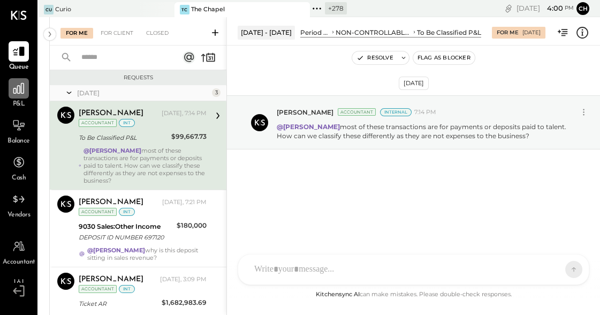
click at [16, 88] on icon at bounding box center [18, 88] width 11 height 11
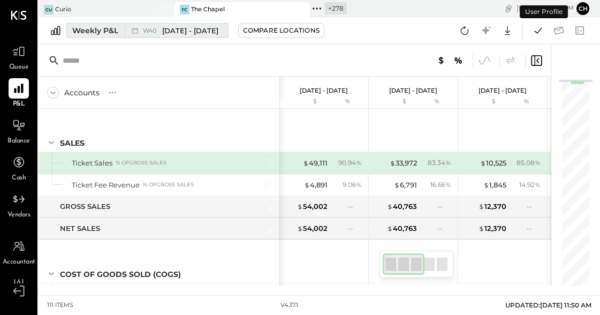
click at [147, 30] on span "W40" at bounding box center [151, 31] width 17 height 6
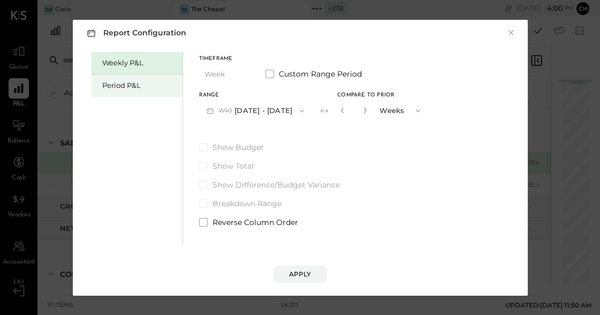
click at [142, 86] on div "Period P&L" at bounding box center [139, 85] width 75 height 10
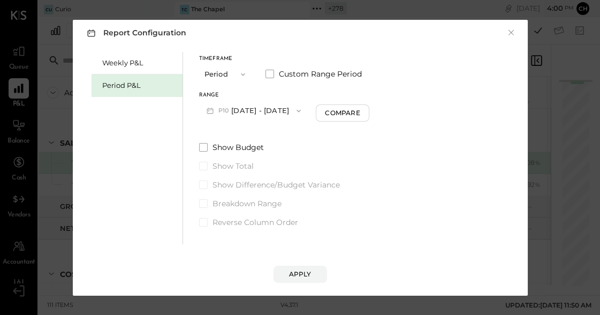
click at [250, 109] on button "P10 Sep 29 - Nov 2, 2025" at bounding box center [254, 111] width 110 height 20
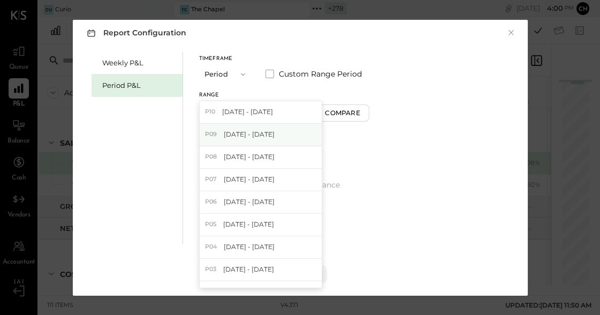
click at [255, 135] on span "Sep 1 - 28, 2025" at bounding box center [249, 133] width 51 height 9
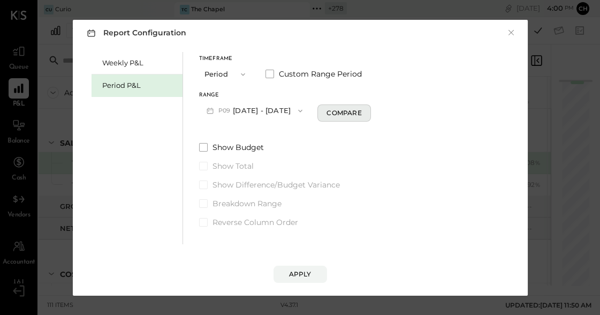
click at [340, 114] on div "Compare" at bounding box center [343, 112] width 35 height 9
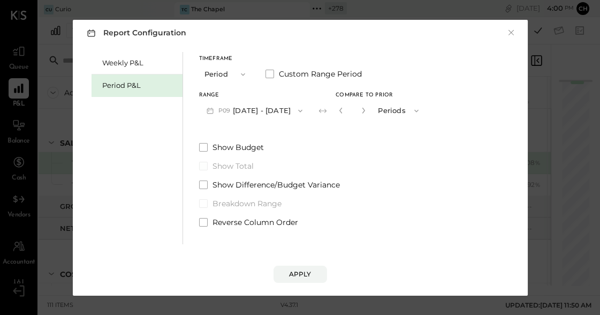
click at [335, 168] on label "Show Total" at bounding box center [312, 165] width 227 height 11
click at [302, 276] on div "Apply" at bounding box center [300, 273] width 22 height 9
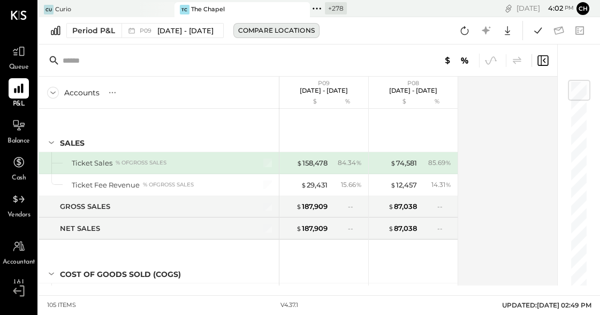
click at [241, 29] on div "Compare Locations" at bounding box center [276, 30] width 76 height 9
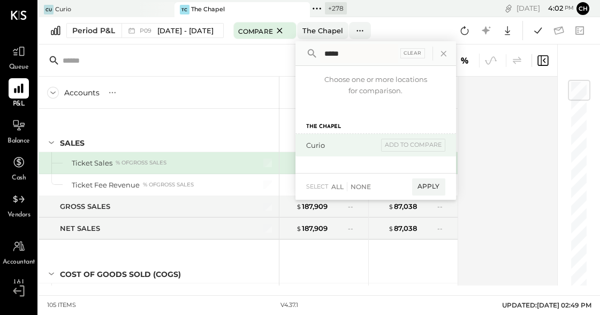
type input "*****"
click at [317, 144] on div "Curio" at bounding box center [342, 145] width 72 height 10
click at [388, 148] on div "add to compare" at bounding box center [413, 145] width 64 height 13
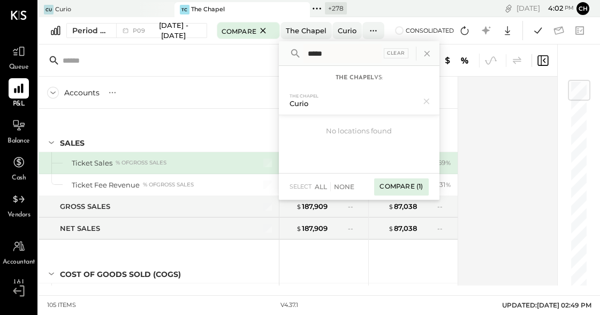
click at [401, 187] on div "Compare (1)" at bounding box center [401, 186] width 54 height 17
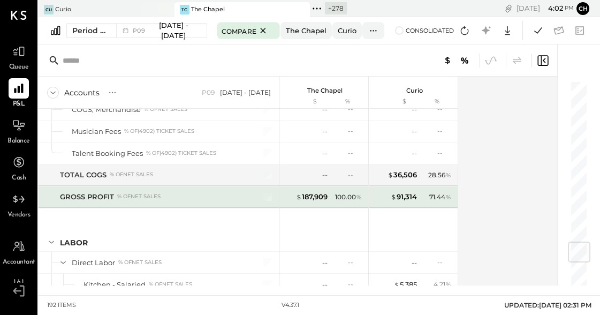
scroll to position [1348, 0]
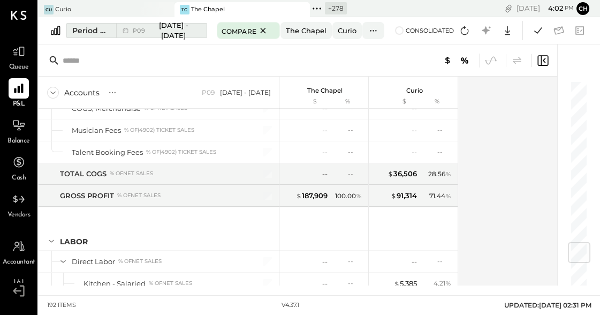
click at [97, 29] on div "Period P&L" at bounding box center [90, 30] width 37 height 11
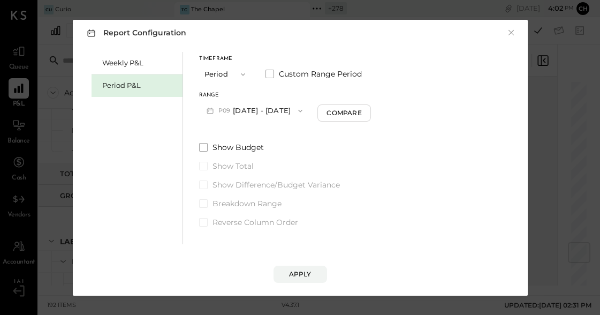
click at [239, 72] on icon "button" at bounding box center [243, 74] width 9 height 9
click at [233, 115] on div "YTD" at bounding box center [226, 112] width 52 height 19
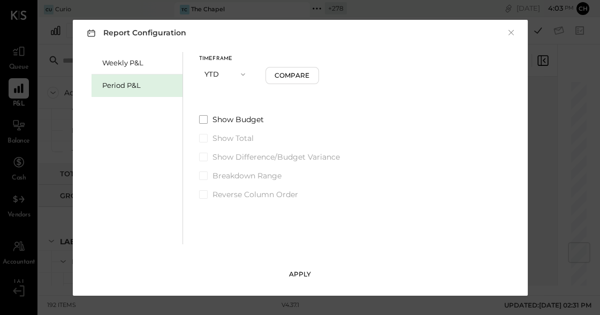
click at [303, 274] on div "Apply" at bounding box center [300, 273] width 22 height 9
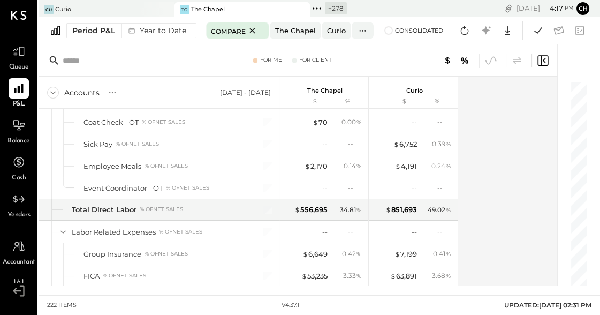
scroll to position [2455, 0]
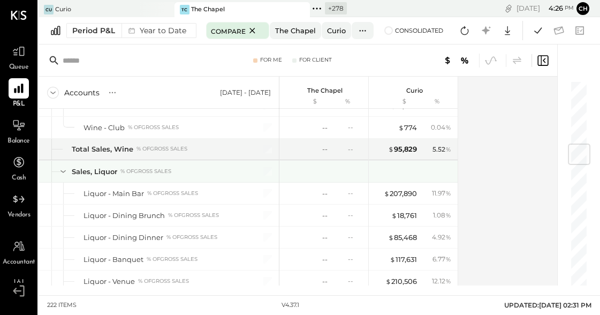
scroll to position [540, 0]
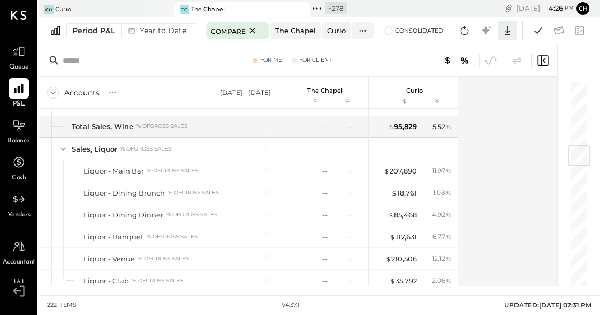
click at [509, 32] on icon at bounding box center [507, 31] width 14 height 14
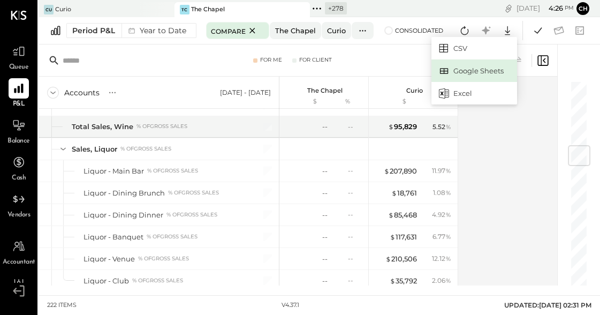
click at [484, 66] on div "Google Sheets" at bounding box center [474, 70] width 86 height 22
